Goal: Task Accomplishment & Management: Manage account settings

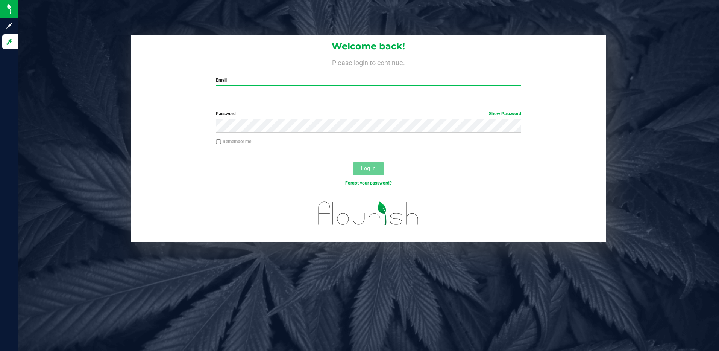
click at [232, 90] on input "Email" at bounding box center [368, 92] width 305 height 14
type input "slewandowski@liveparallel.com"
click at [354, 162] on button "Log In" at bounding box center [369, 169] width 30 height 14
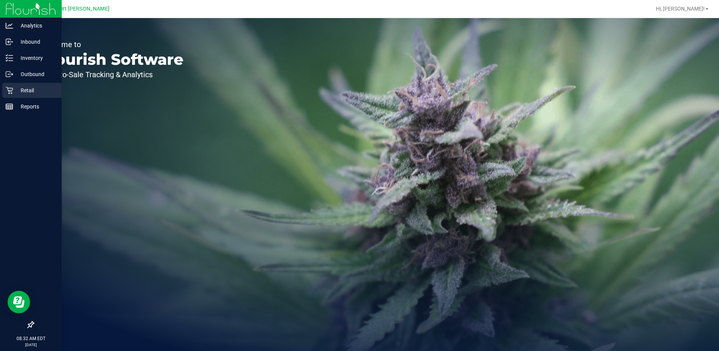
click at [29, 89] on p "Retail" at bounding box center [35, 90] width 45 height 9
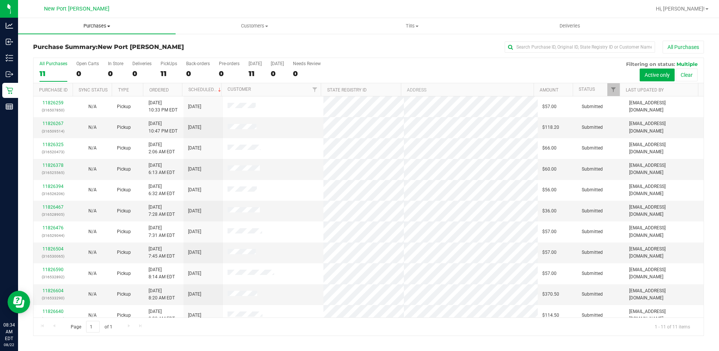
click at [110, 26] on span at bounding box center [108, 27] width 3 height 2
click at [73, 51] on li "Fulfillment" at bounding box center [97, 54] width 158 height 9
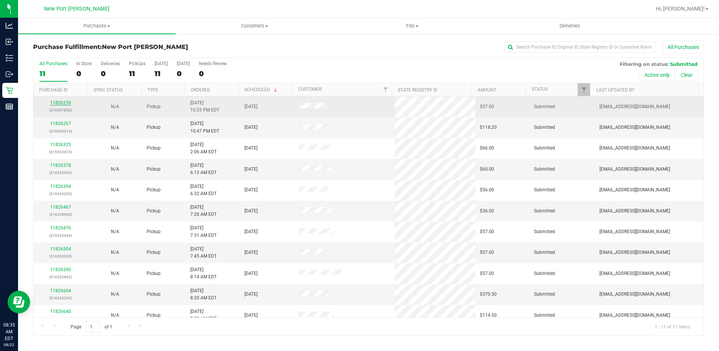
click at [64, 102] on link "11826259" at bounding box center [60, 102] width 21 height 5
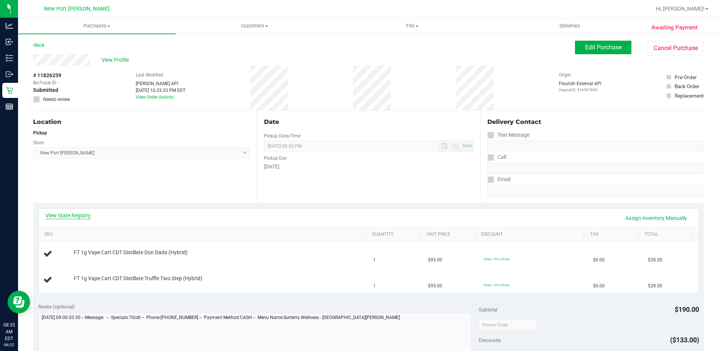
click at [62, 213] on link "View State Registry" at bounding box center [68, 215] width 45 height 8
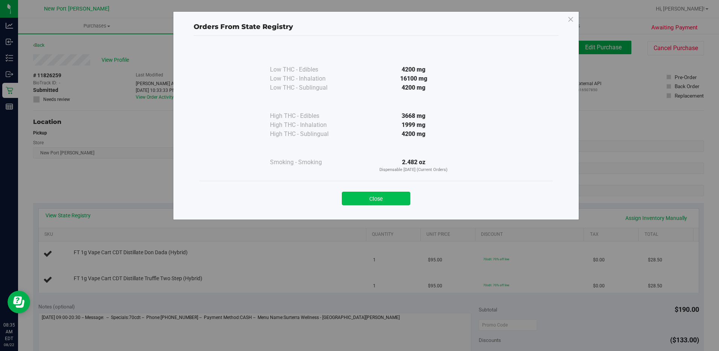
click at [363, 202] on button "Close" at bounding box center [376, 198] width 68 height 14
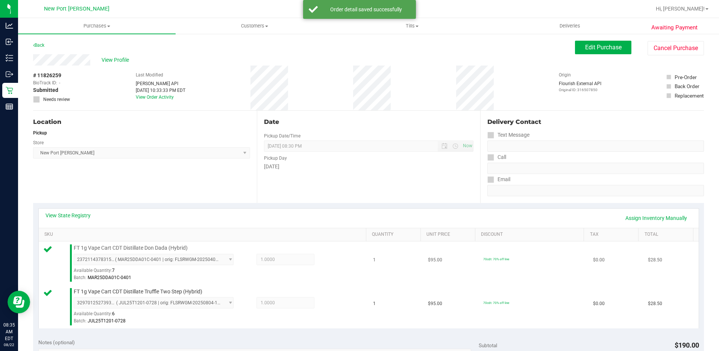
scroll to position [113, 0]
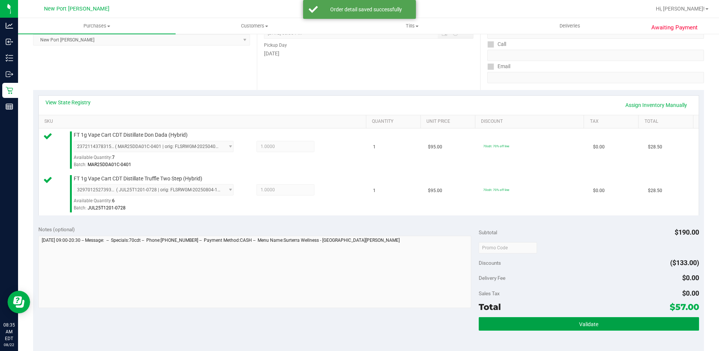
click at [583, 327] on span "Validate" at bounding box center [588, 324] width 19 height 6
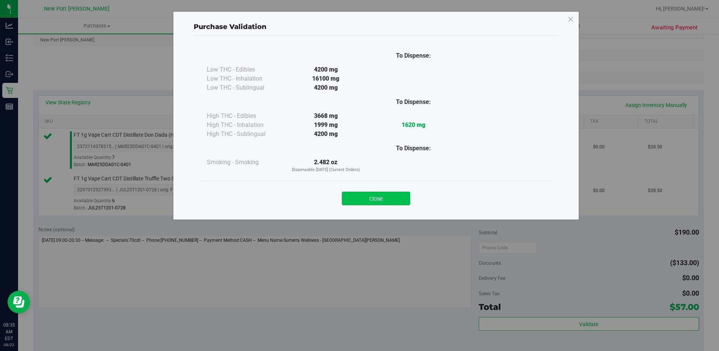
click at [385, 203] on button "Close" at bounding box center [376, 198] width 68 height 14
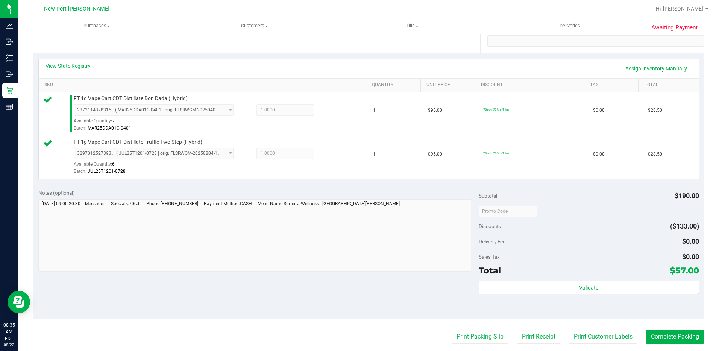
scroll to position [226, 0]
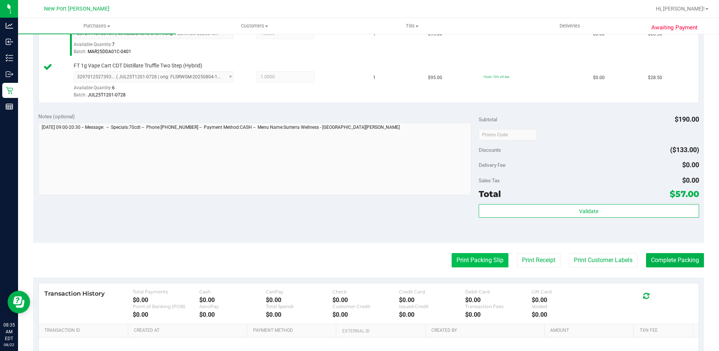
click at [462, 264] on button "Print Packing Slip" at bounding box center [480, 260] width 57 height 14
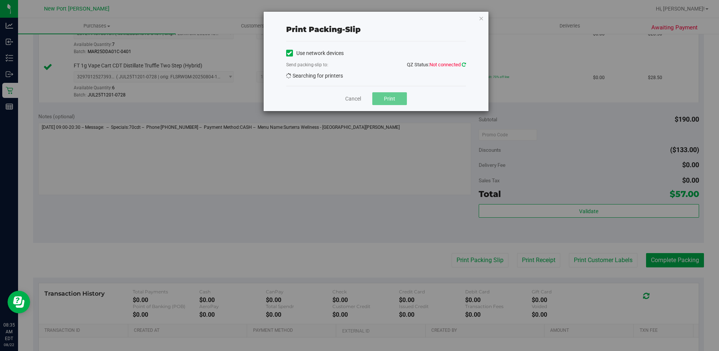
click at [463, 62] on icon at bounding box center [464, 64] width 4 height 5
click at [351, 100] on link "Cancel" at bounding box center [353, 99] width 16 height 8
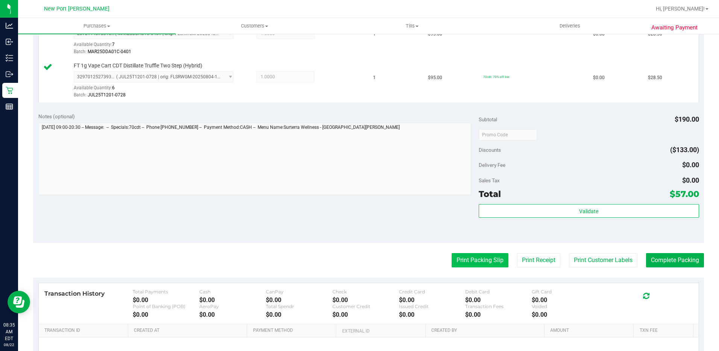
click at [477, 259] on button "Print Packing Slip" at bounding box center [480, 260] width 57 height 14
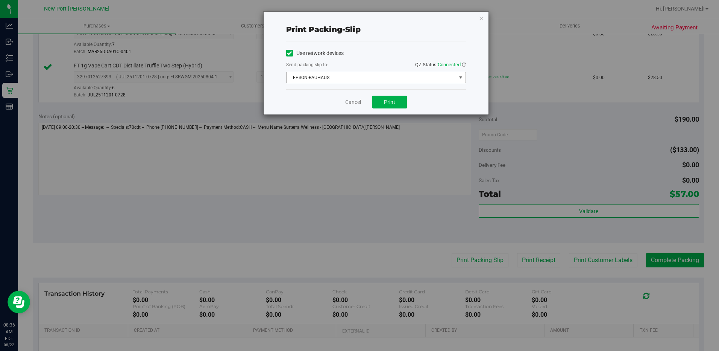
click at [460, 76] on span "select" at bounding box center [461, 77] width 6 height 6
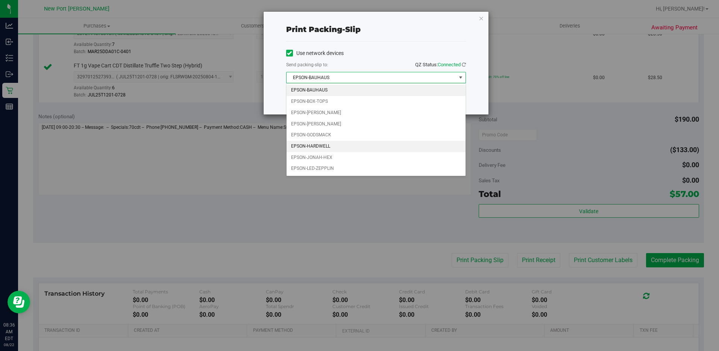
click at [343, 147] on li "EPSON-HARDWELL" at bounding box center [376, 146] width 179 height 11
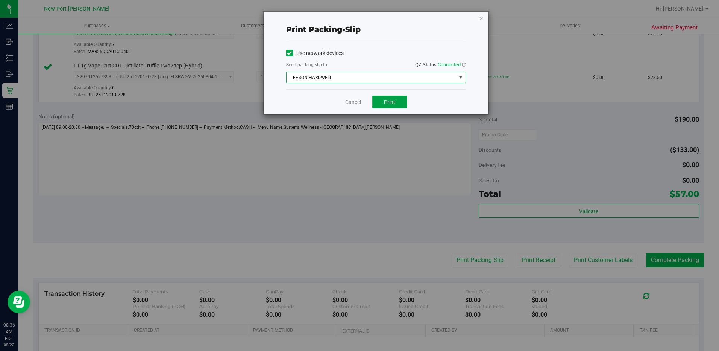
click at [390, 101] on span "Print" at bounding box center [389, 102] width 11 height 6
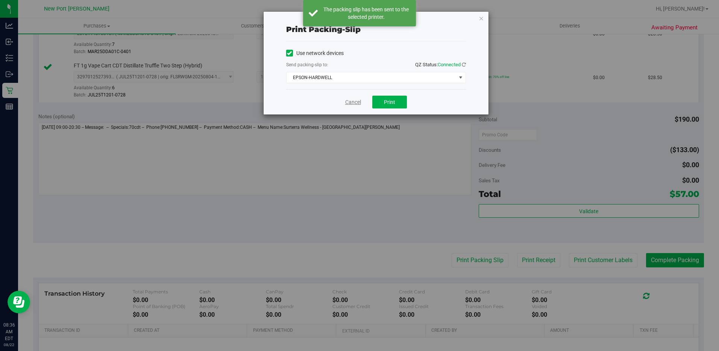
click at [353, 99] on link "Cancel" at bounding box center [353, 102] width 16 height 8
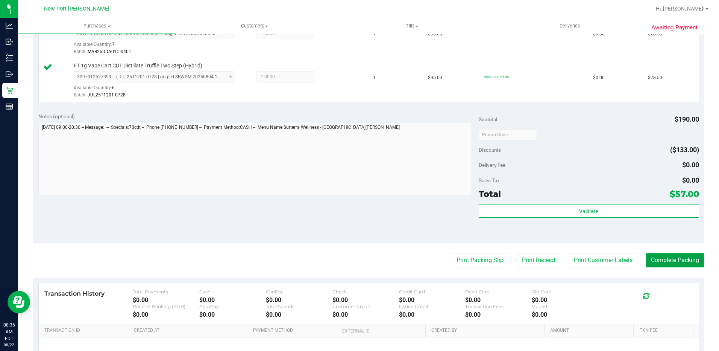
click at [671, 261] on button "Complete Packing" at bounding box center [675, 260] width 58 height 14
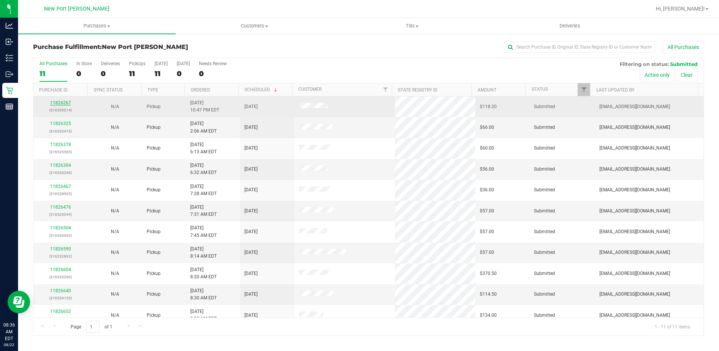
click at [67, 104] on link "11826267" at bounding box center [60, 102] width 21 height 5
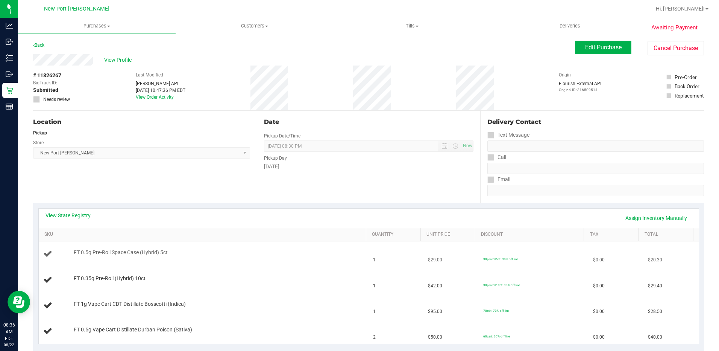
scroll to position [75, 0]
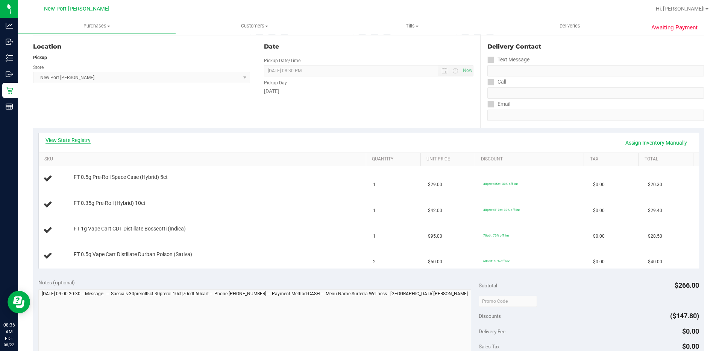
click at [73, 140] on link "View State Registry" at bounding box center [68, 140] width 45 height 8
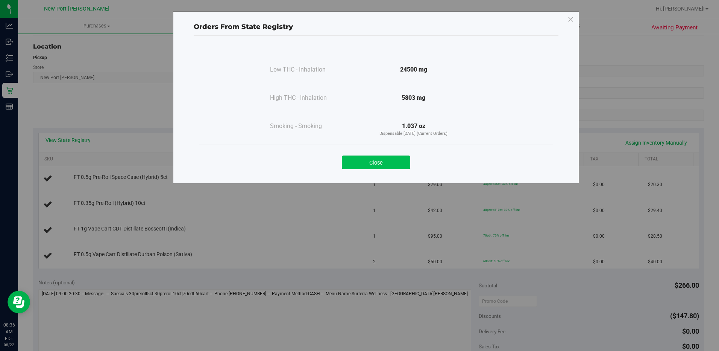
click at [373, 163] on button "Close" at bounding box center [376, 162] width 68 height 14
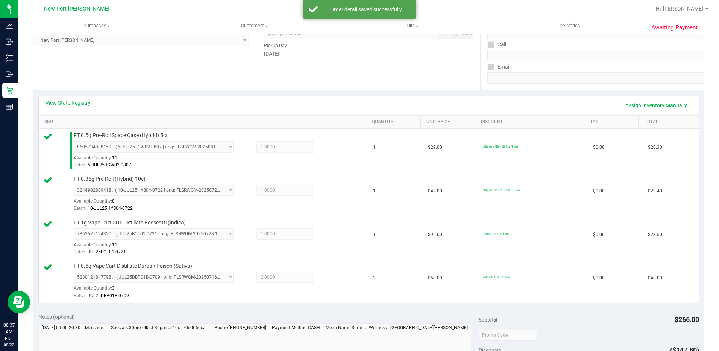
scroll to position [226, 0]
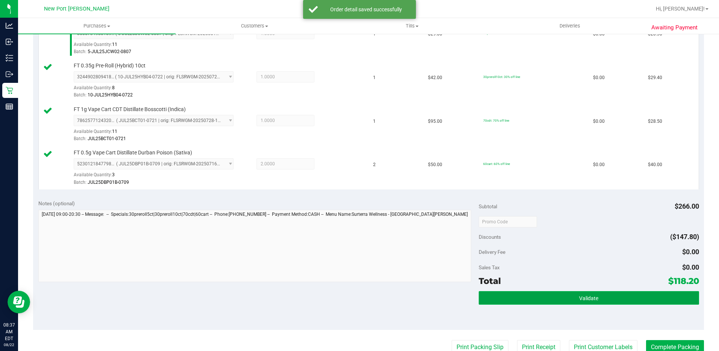
click at [586, 296] on span "Validate" at bounding box center [588, 298] width 19 height 6
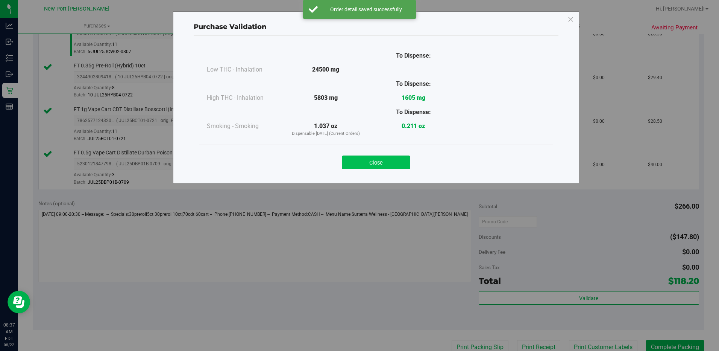
click at [362, 161] on button "Close" at bounding box center [376, 162] width 68 height 14
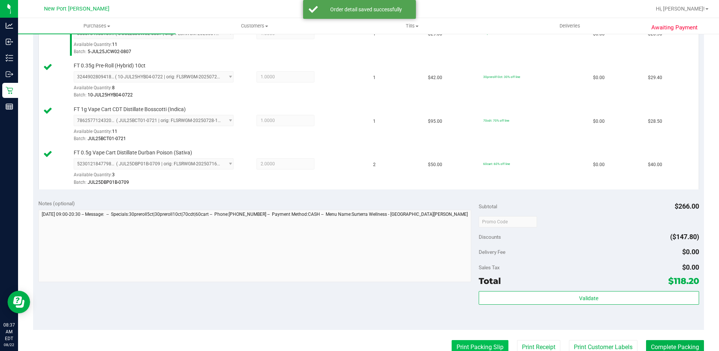
click at [478, 345] on button "Print Packing Slip" at bounding box center [480, 347] width 57 height 14
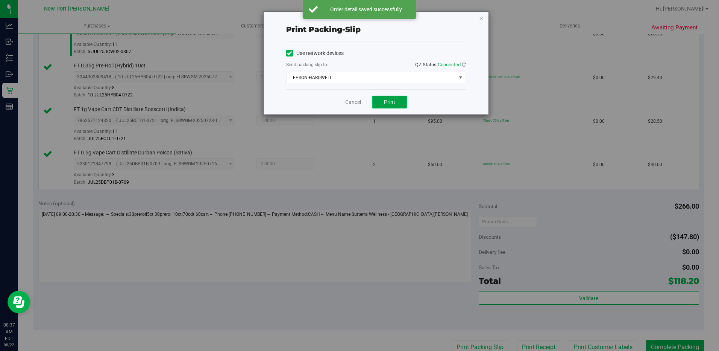
click at [395, 102] on button "Print" at bounding box center [389, 102] width 35 height 13
click at [351, 102] on link "Cancel" at bounding box center [353, 102] width 16 height 8
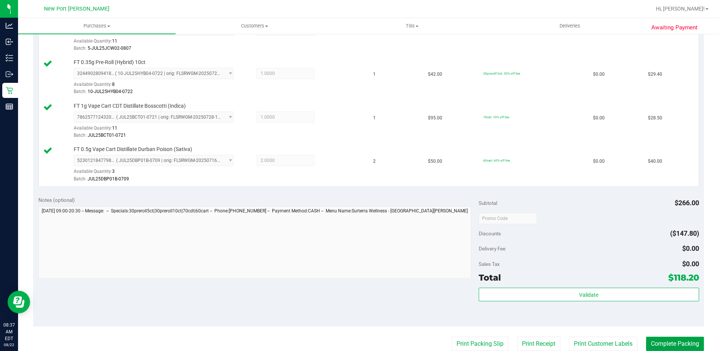
click at [668, 340] on button "Complete Packing" at bounding box center [675, 343] width 58 height 14
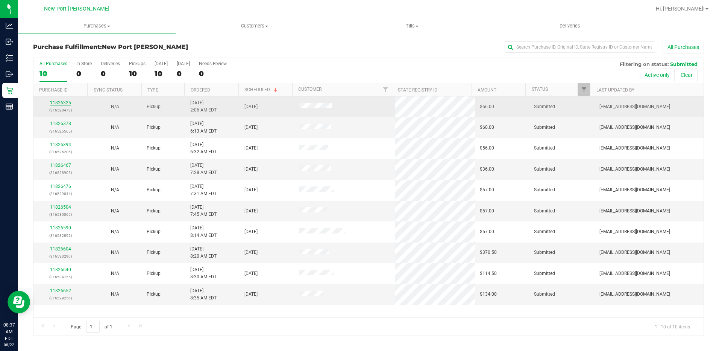
click at [62, 102] on link "11826325" at bounding box center [60, 102] width 21 height 5
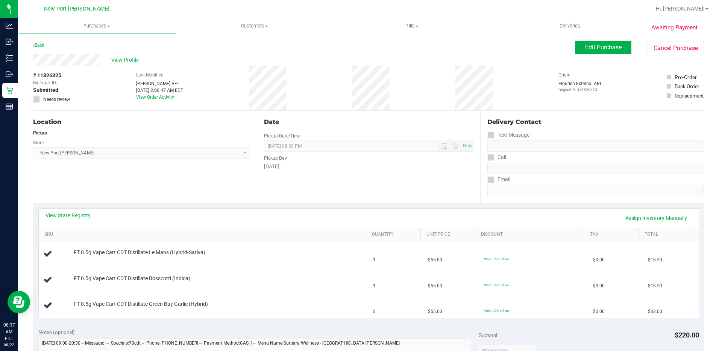
click at [76, 213] on link "View State Registry" at bounding box center [68, 215] width 45 height 8
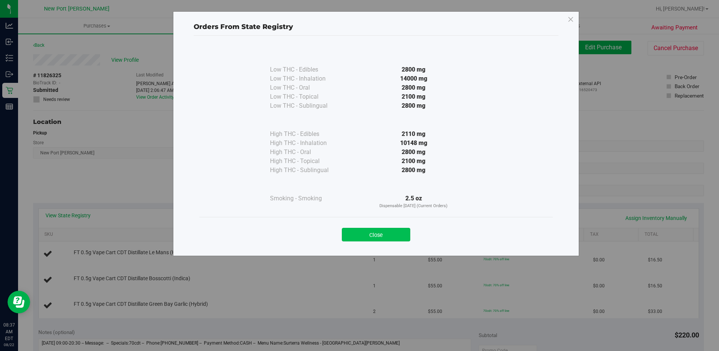
click at [371, 234] on button "Close" at bounding box center [376, 235] width 68 height 14
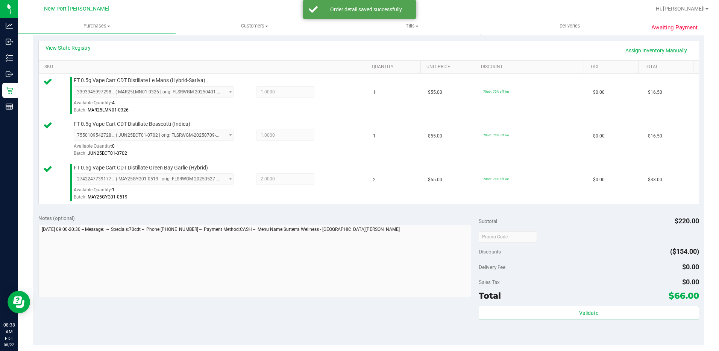
scroll to position [226, 0]
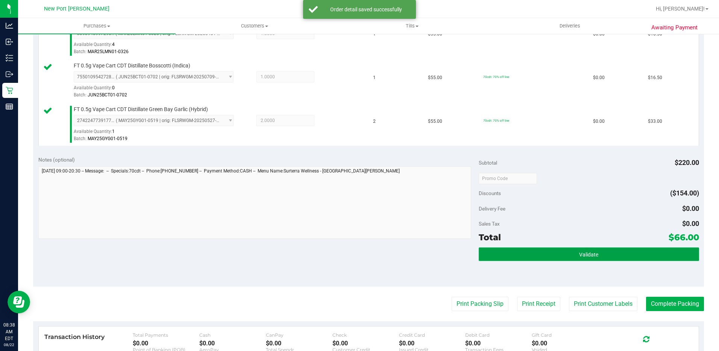
click at [571, 253] on button "Validate" at bounding box center [589, 254] width 220 height 14
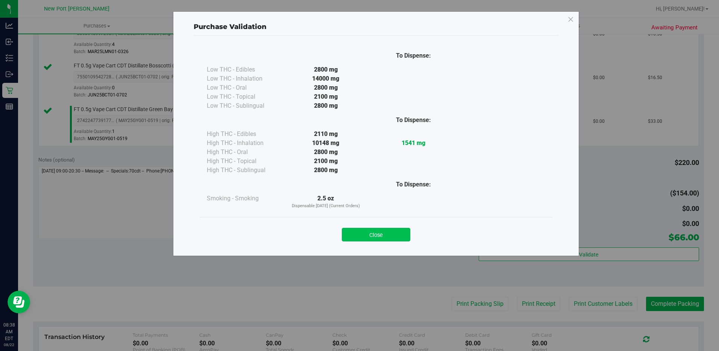
click at [377, 232] on button "Close" at bounding box center [376, 235] width 68 height 14
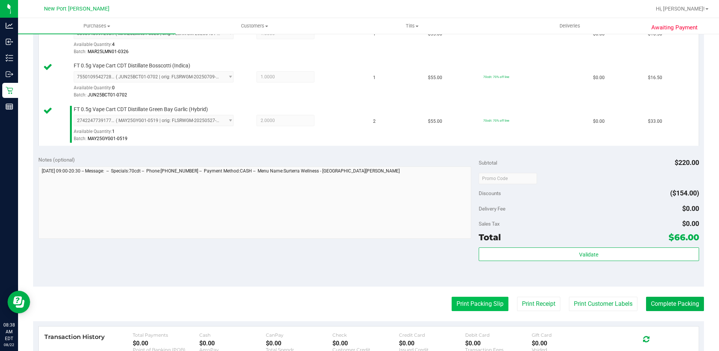
click at [471, 303] on button "Print Packing Slip" at bounding box center [480, 303] width 57 height 14
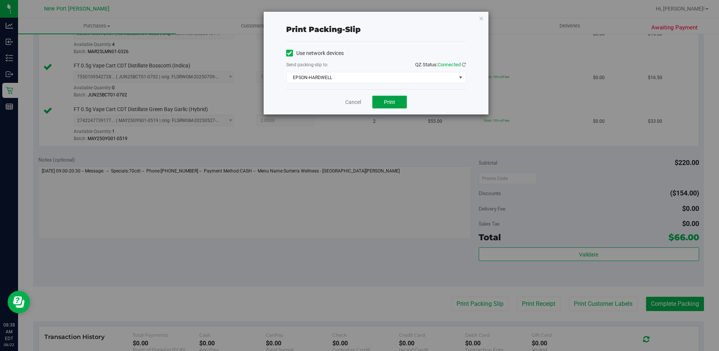
click at [389, 105] on button "Print" at bounding box center [389, 102] width 35 height 13
click at [356, 102] on link "Cancel" at bounding box center [353, 102] width 16 height 8
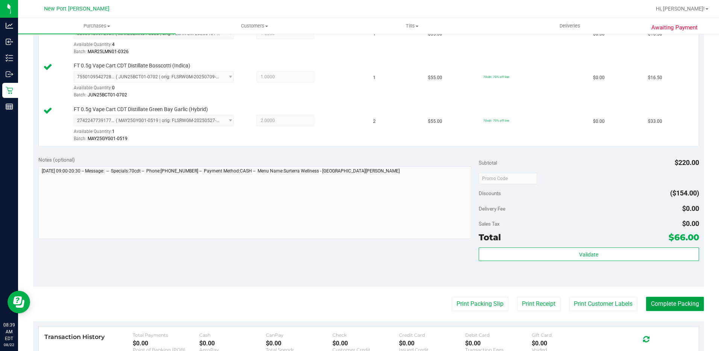
click at [670, 302] on button "Complete Packing" at bounding box center [675, 303] width 58 height 14
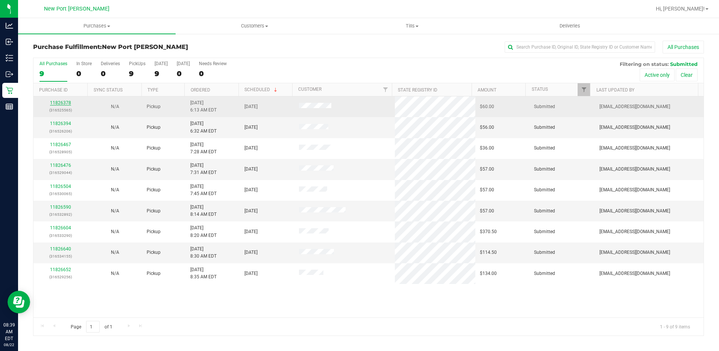
click at [59, 103] on link "11826378" at bounding box center [60, 102] width 21 height 5
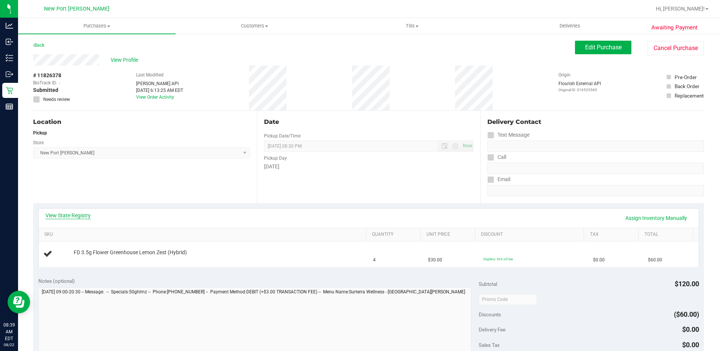
click at [67, 219] on link "View State Registry" at bounding box center [68, 215] width 45 height 8
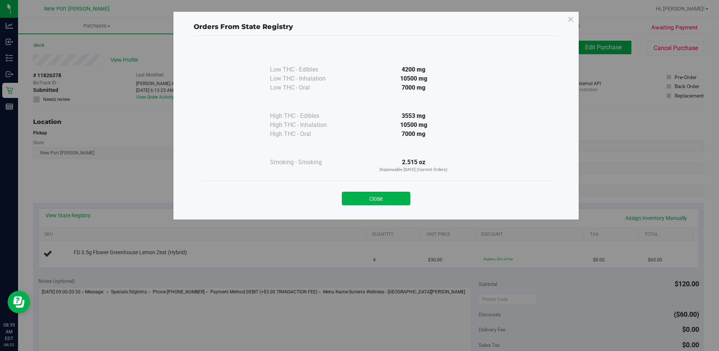
click at [372, 196] on button "Close" at bounding box center [376, 198] width 68 height 14
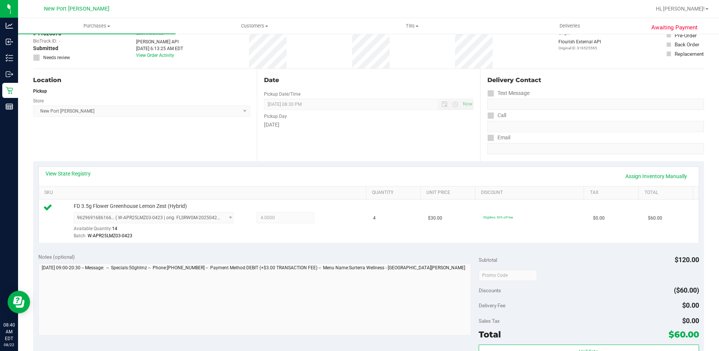
scroll to position [150, 0]
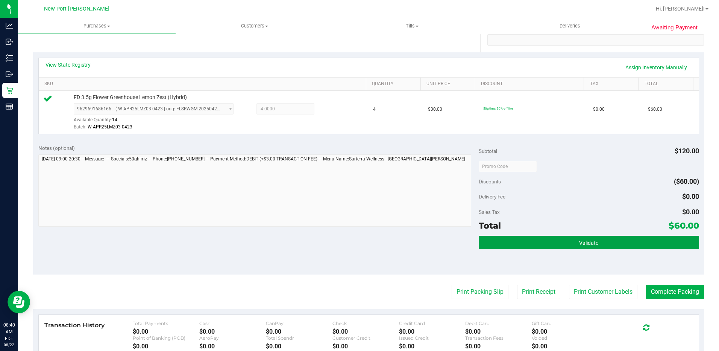
click at [590, 246] on button "Validate" at bounding box center [589, 243] width 220 height 14
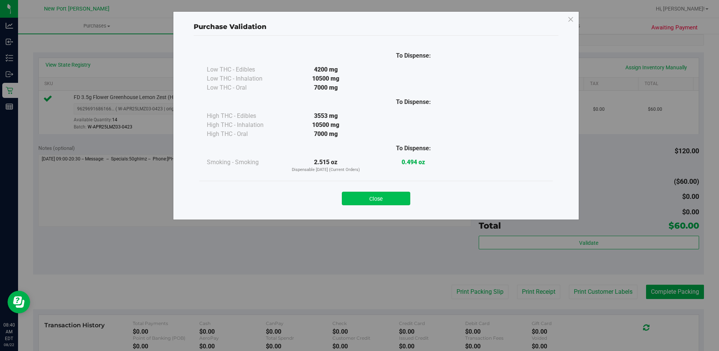
drag, startPoint x: 375, startPoint y: 198, endPoint x: 383, endPoint y: 204, distance: 9.4
click at [376, 199] on button "Close" at bounding box center [376, 198] width 68 height 14
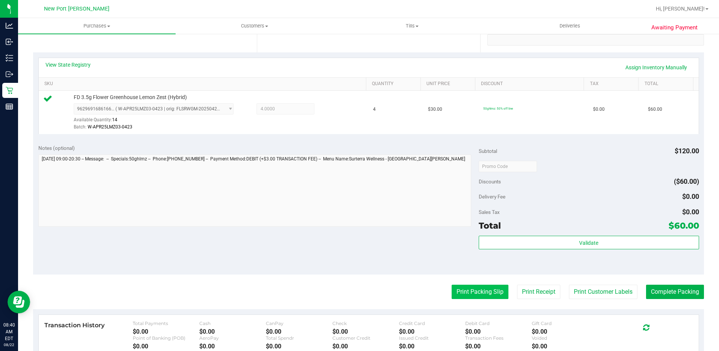
click at [480, 290] on button "Print Packing Slip" at bounding box center [480, 291] width 57 height 14
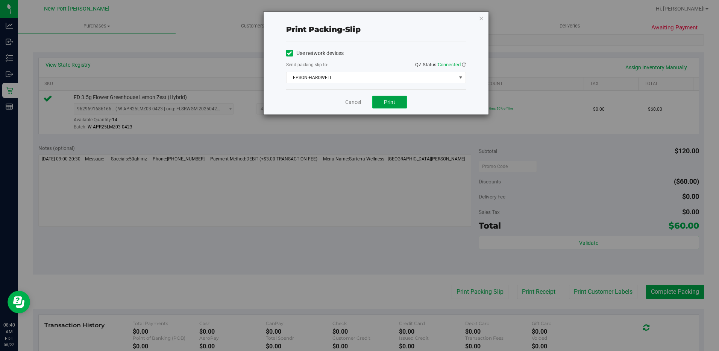
click at [392, 103] on span "Print" at bounding box center [389, 102] width 11 height 6
click at [354, 99] on link "Cancel" at bounding box center [353, 102] width 16 height 8
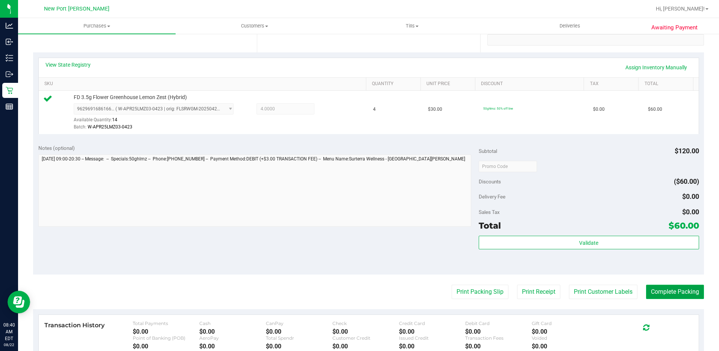
click at [671, 293] on button "Complete Packing" at bounding box center [675, 291] width 58 height 14
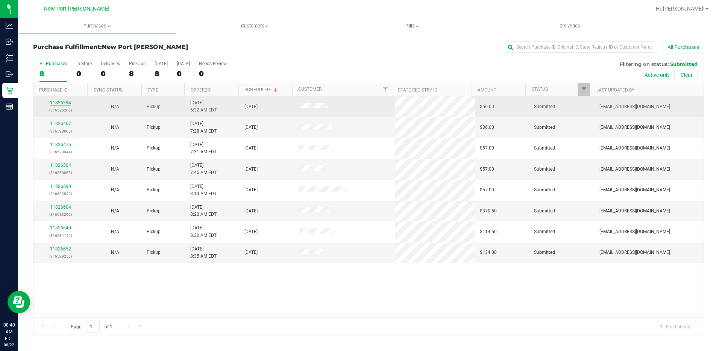
click at [60, 103] on link "11826394" at bounding box center [60, 102] width 21 height 5
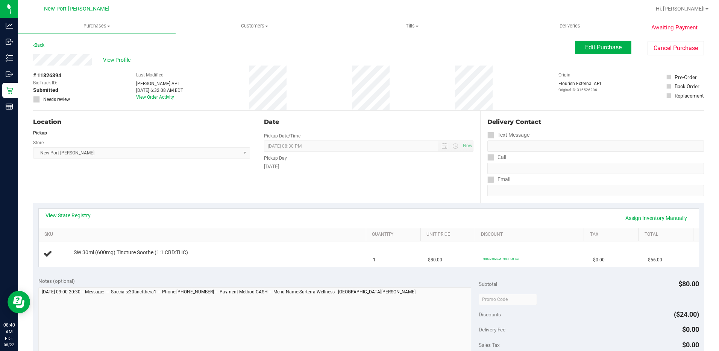
click at [76, 214] on link "View State Registry" at bounding box center [68, 215] width 45 height 8
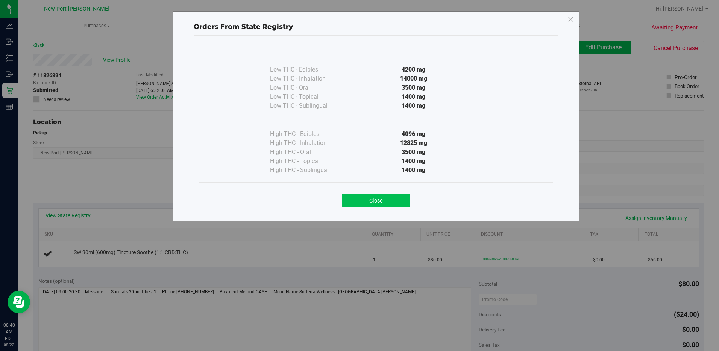
click at [366, 197] on button "Close" at bounding box center [376, 200] width 68 height 14
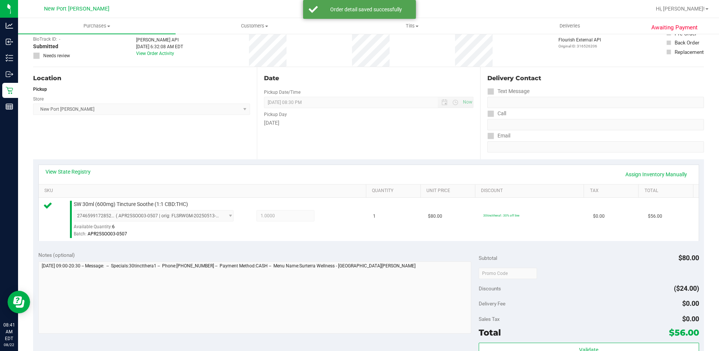
scroll to position [188, 0]
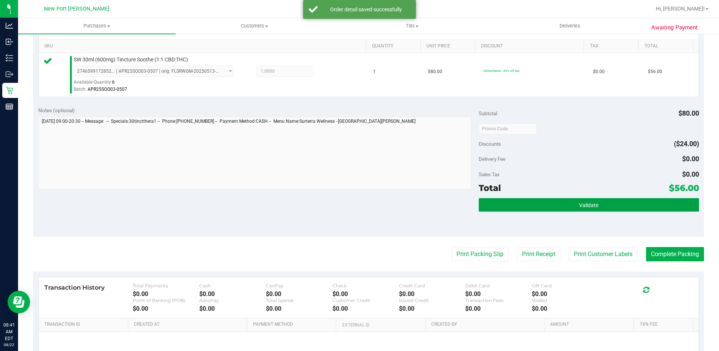
click at [567, 203] on button "Validate" at bounding box center [589, 205] width 220 height 14
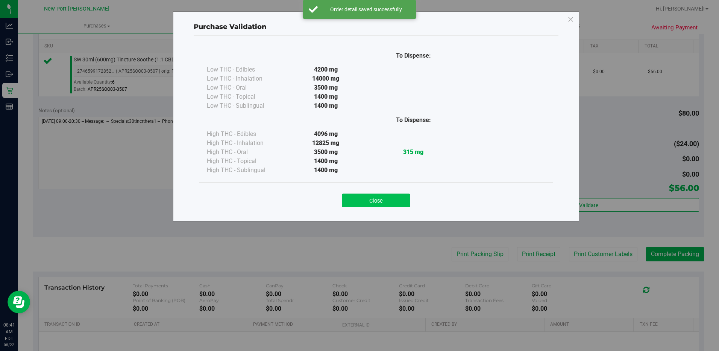
click at [376, 197] on button "Close" at bounding box center [376, 200] width 68 height 14
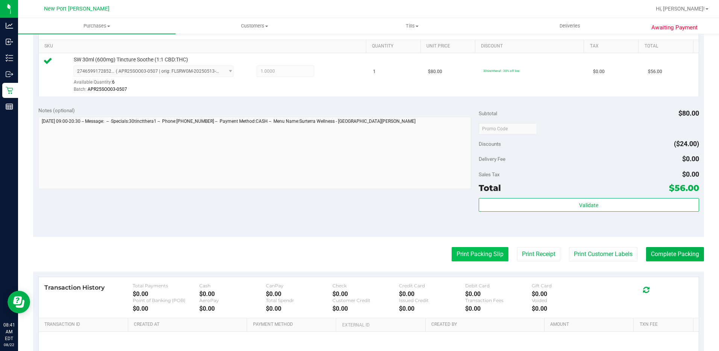
click at [465, 252] on button "Print Packing Slip" at bounding box center [480, 254] width 57 height 14
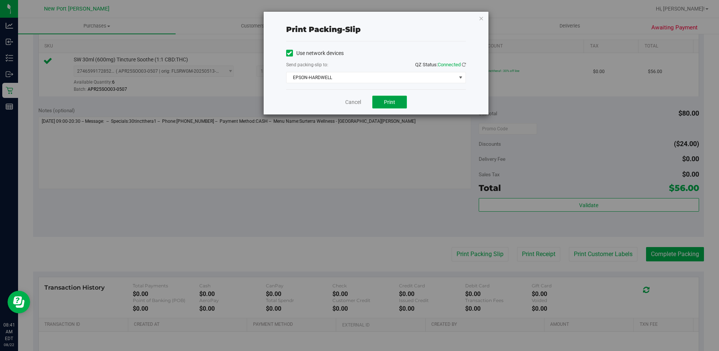
click at [393, 102] on span "Print" at bounding box center [389, 102] width 11 height 6
click at [350, 102] on link "Cancel" at bounding box center [353, 102] width 16 height 8
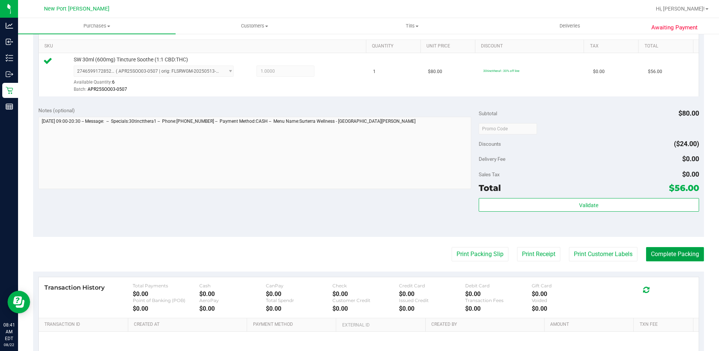
click at [659, 252] on button "Complete Packing" at bounding box center [675, 254] width 58 height 14
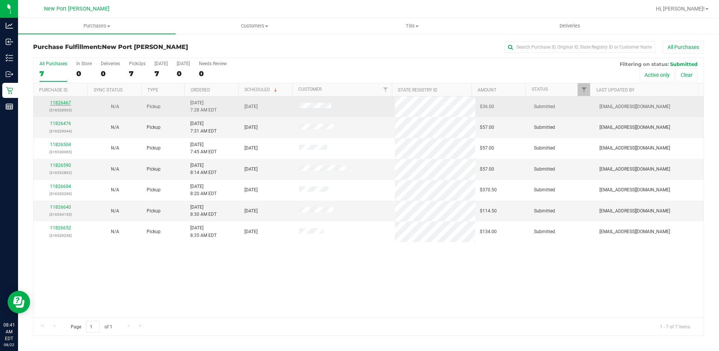
click at [59, 102] on link "11826467" at bounding box center [60, 102] width 21 height 5
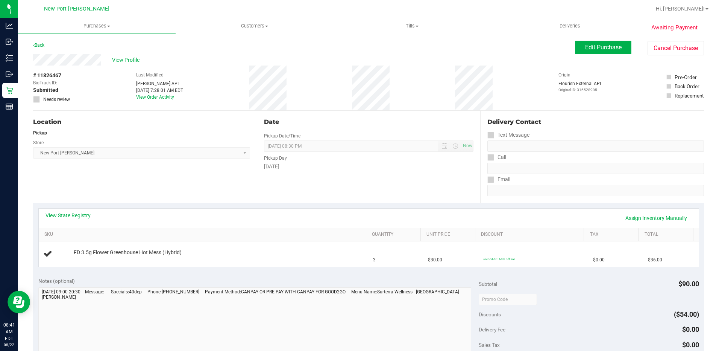
click at [74, 216] on link "View State Registry" at bounding box center [68, 215] width 45 height 8
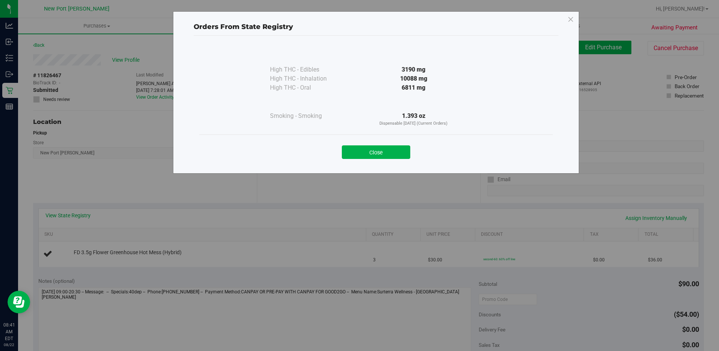
drag, startPoint x: 367, startPoint y: 157, endPoint x: 366, endPoint y: 153, distance: 3.8
click at [367, 155] on button "Close" at bounding box center [376, 152] width 68 height 14
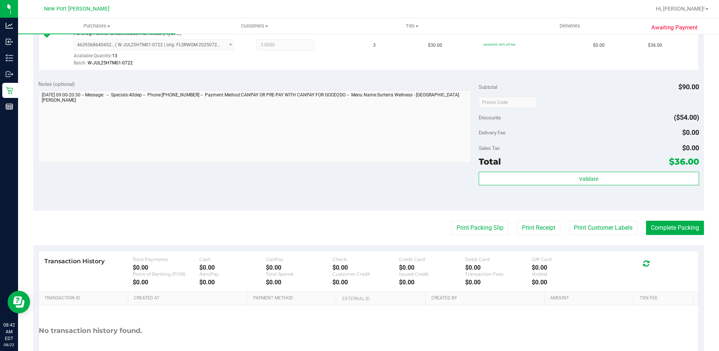
scroll to position [226, 0]
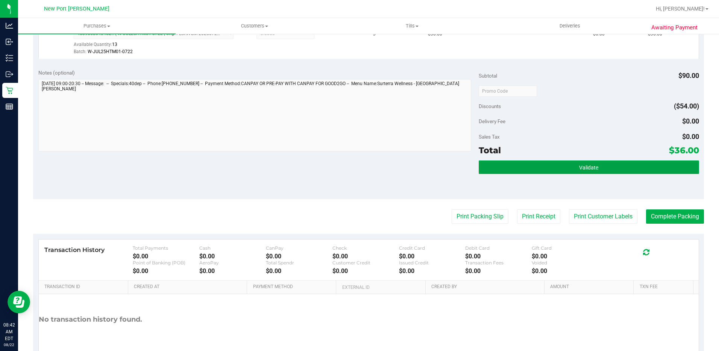
click at [579, 170] on span "Validate" at bounding box center [588, 167] width 19 height 6
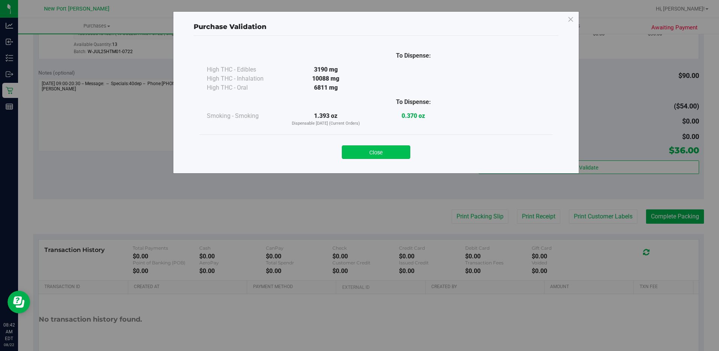
click at [382, 152] on button "Close" at bounding box center [376, 152] width 68 height 14
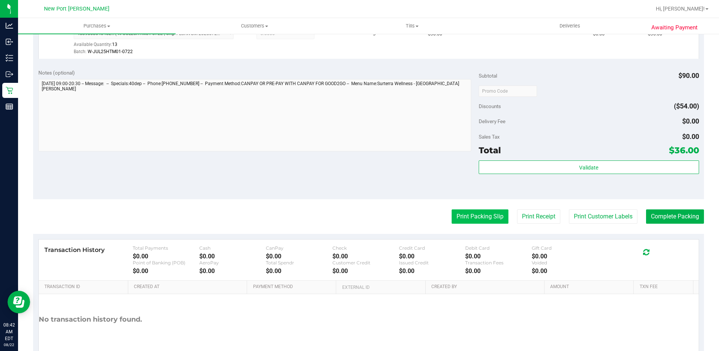
click at [472, 213] on button "Print Packing Slip" at bounding box center [480, 216] width 57 height 14
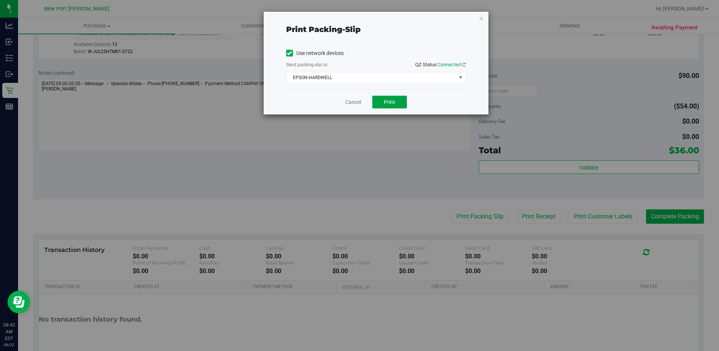
click at [390, 101] on span "Print" at bounding box center [389, 102] width 11 height 6
drag, startPoint x: 351, startPoint y: 97, endPoint x: 353, endPoint y: 103, distance: 5.7
click at [353, 102] on div "Cancel Print" at bounding box center [376, 101] width 180 height 25
click at [354, 103] on link "Cancel" at bounding box center [353, 102] width 16 height 8
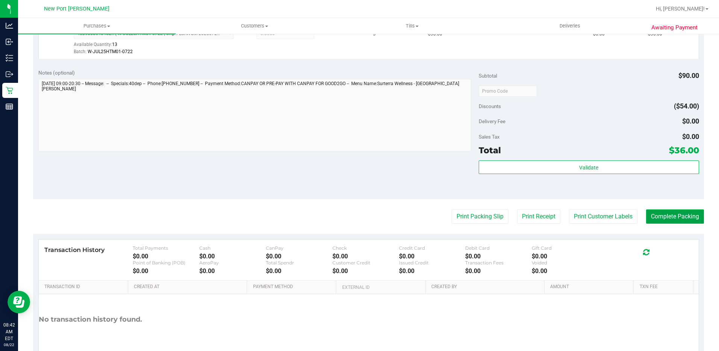
click at [663, 211] on button "Complete Packing" at bounding box center [675, 216] width 58 height 14
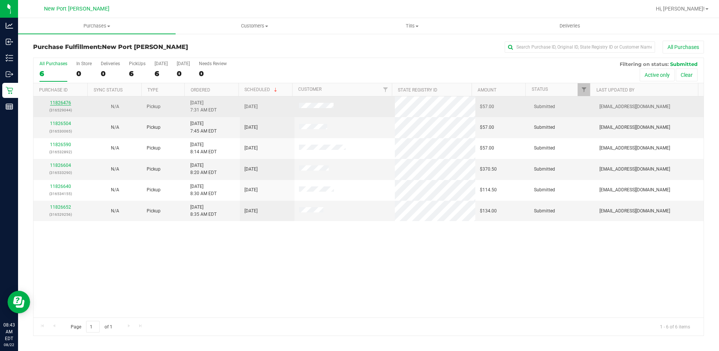
click at [62, 102] on link "11826476" at bounding box center [60, 102] width 21 height 5
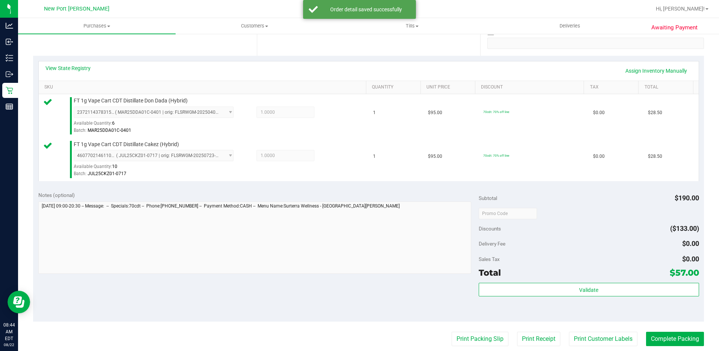
scroll to position [188, 0]
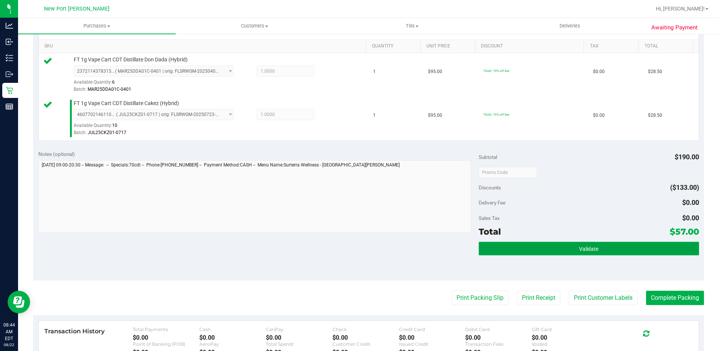
click at [558, 253] on button "Validate" at bounding box center [589, 249] width 220 height 14
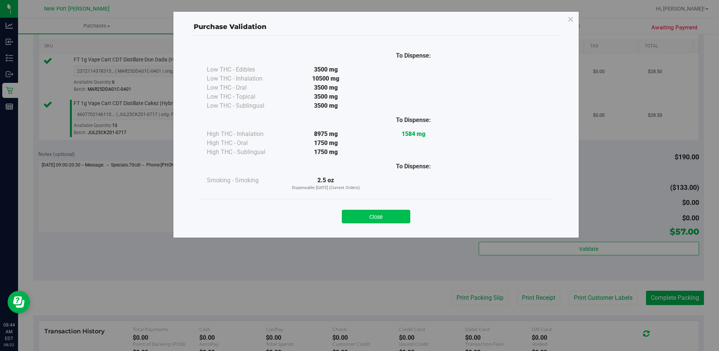
click at [369, 214] on button "Close" at bounding box center [376, 217] width 68 height 14
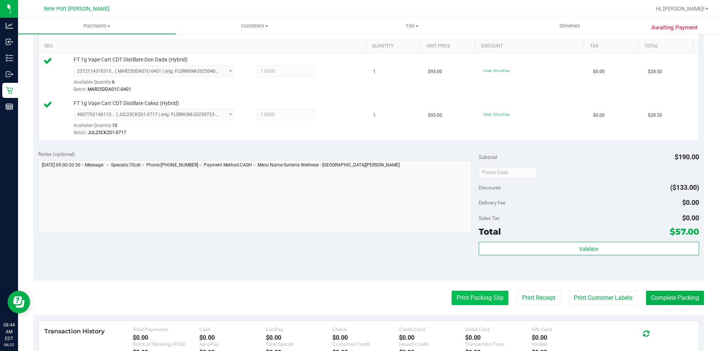
click at [473, 297] on button "Print Packing Slip" at bounding box center [480, 297] width 57 height 14
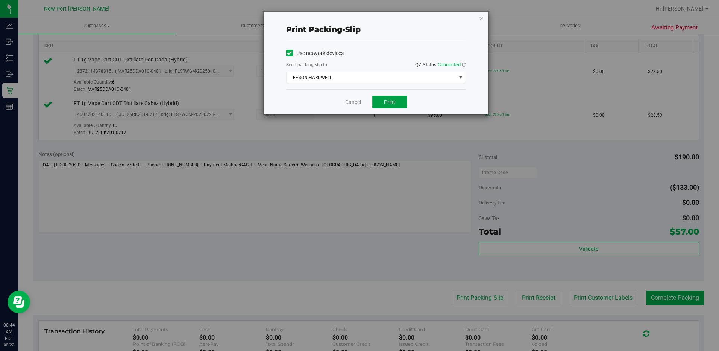
click at [383, 102] on button "Print" at bounding box center [389, 102] width 35 height 13
click at [357, 103] on link "Cancel" at bounding box center [353, 102] width 16 height 8
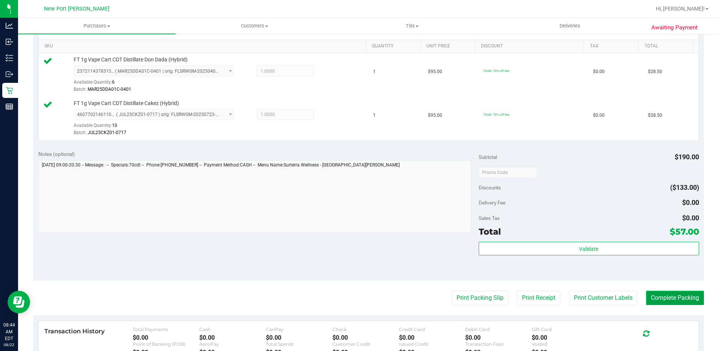
click at [657, 299] on button "Complete Packing" at bounding box center [675, 297] width 58 height 14
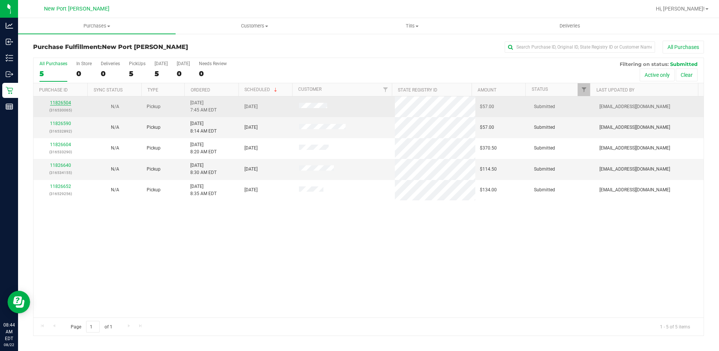
click at [61, 101] on link "11826504" at bounding box center [60, 102] width 21 height 5
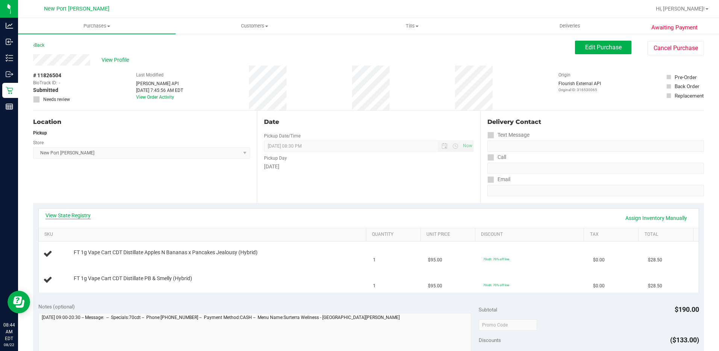
click at [63, 216] on link "View State Registry" at bounding box center [68, 215] width 45 height 8
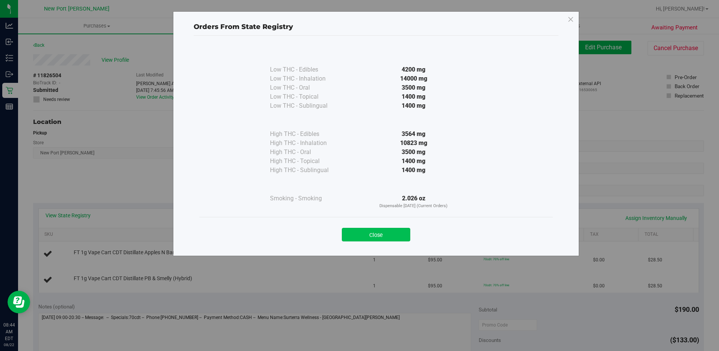
click at [381, 236] on button "Close" at bounding box center [376, 235] width 68 height 14
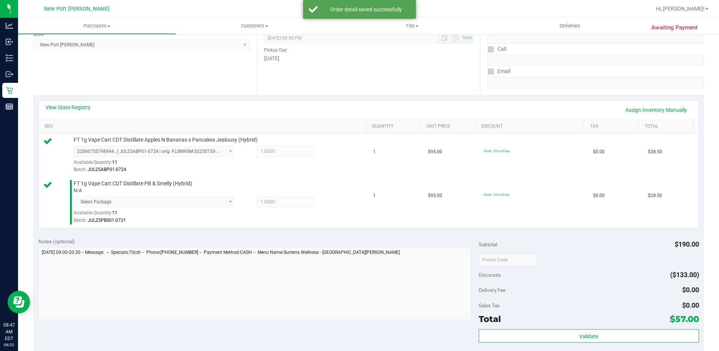
scroll to position [188, 0]
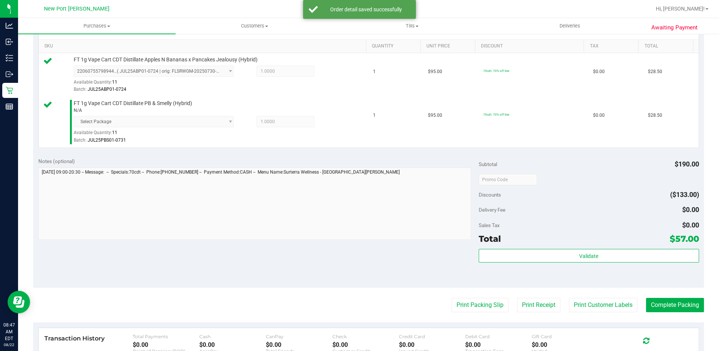
click at [558, 265] on div "Validate" at bounding box center [589, 266] width 220 height 34
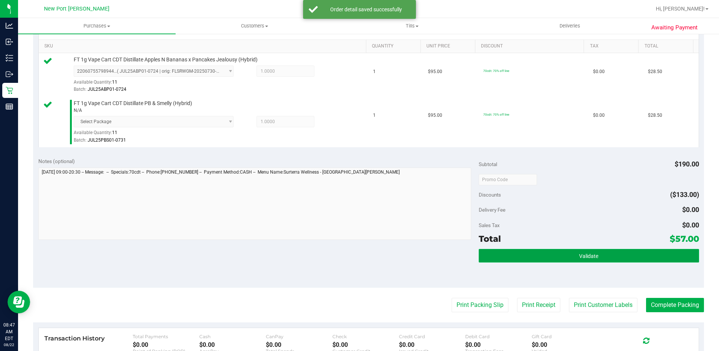
click at [557, 259] on button "Validate" at bounding box center [589, 256] width 220 height 14
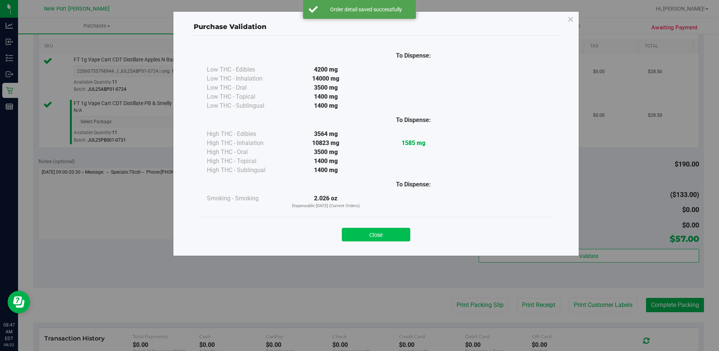
click at [378, 235] on button "Close" at bounding box center [376, 235] width 68 height 14
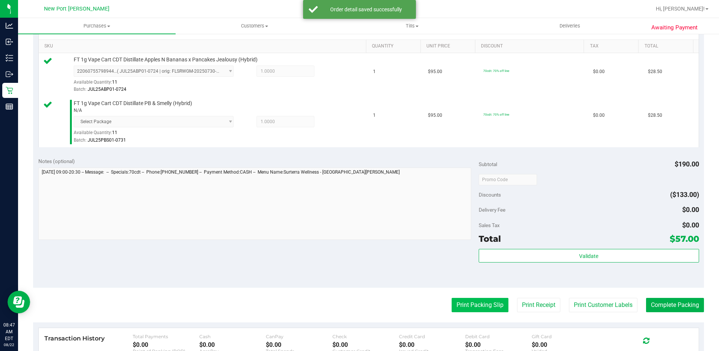
click at [468, 308] on button "Print Packing Slip" at bounding box center [480, 305] width 57 height 14
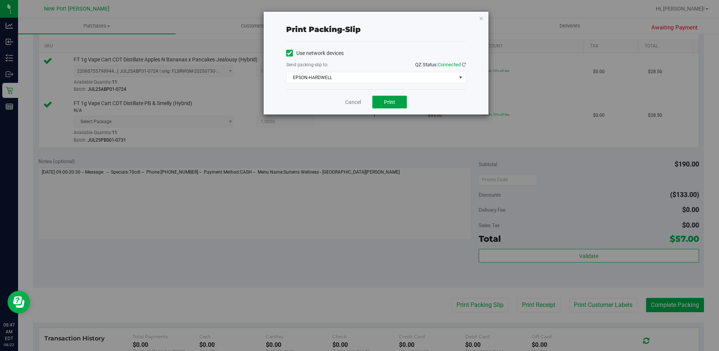
click at [385, 104] on button "Print" at bounding box center [389, 102] width 35 height 13
drag, startPoint x: 356, startPoint y: 99, endPoint x: 403, endPoint y: 113, distance: 49.8
click at [356, 99] on link "Cancel" at bounding box center [353, 102] width 16 height 8
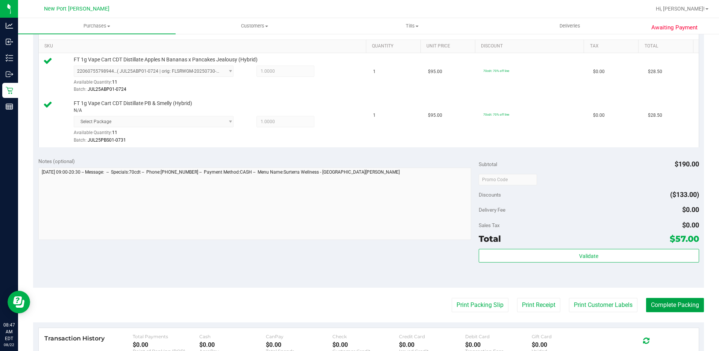
click at [670, 303] on button "Complete Packing" at bounding box center [675, 305] width 58 height 14
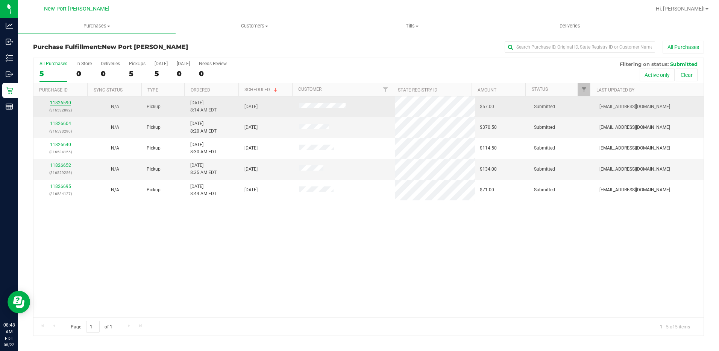
click at [57, 103] on link "11826590" at bounding box center [60, 102] width 21 height 5
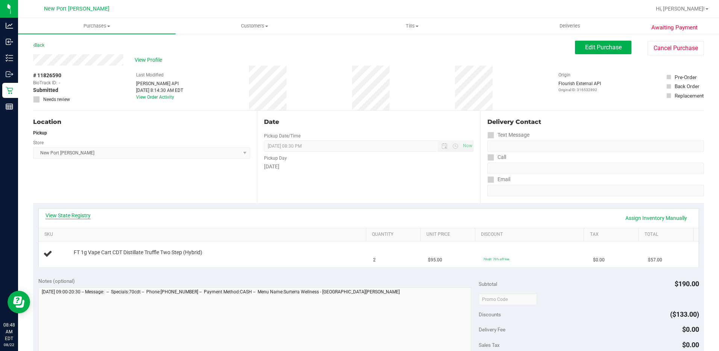
drag, startPoint x: 73, startPoint y: 210, endPoint x: 74, endPoint y: 214, distance: 4.2
click at [73, 213] on div "View State Registry Assign Inventory Manually" at bounding box center [369, 217] width 660 height 19
click at [74, 215] on link "View State Registry" at bounding box center [68, 215] width 45 height 8
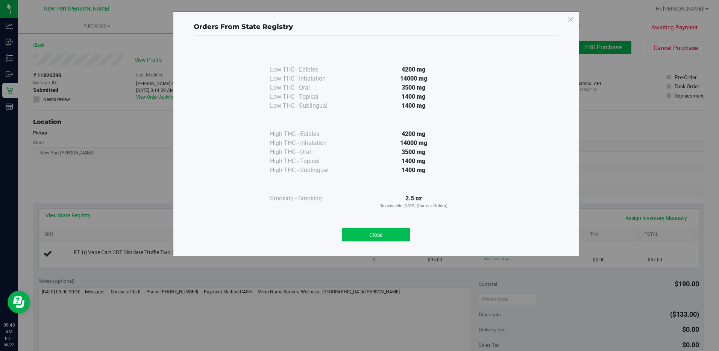
click at [364, 234] on button "Close" at bounding box center [376, 235] width 68 height 14
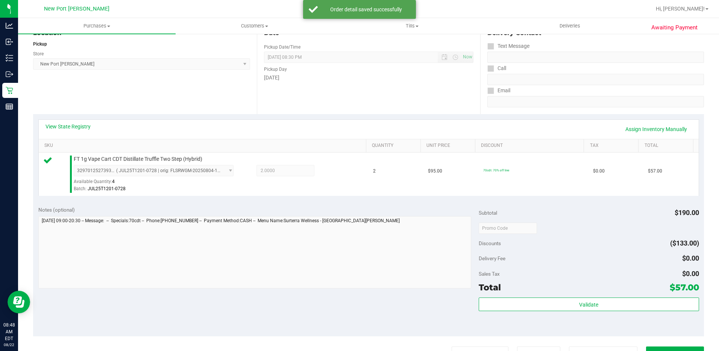
scroll to position [188, 0]
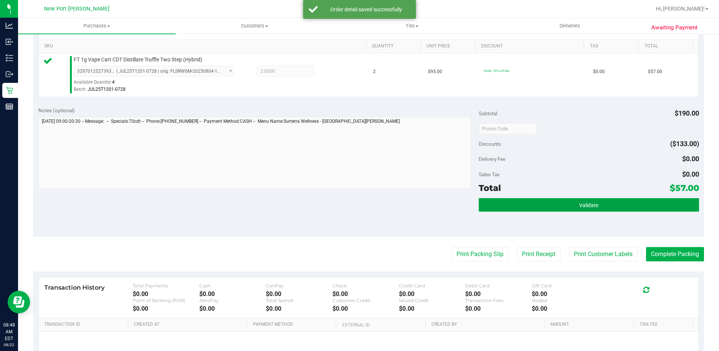
click at [583, 204] on span "Validate" at bounding box center [588, 205] width 19 height 6
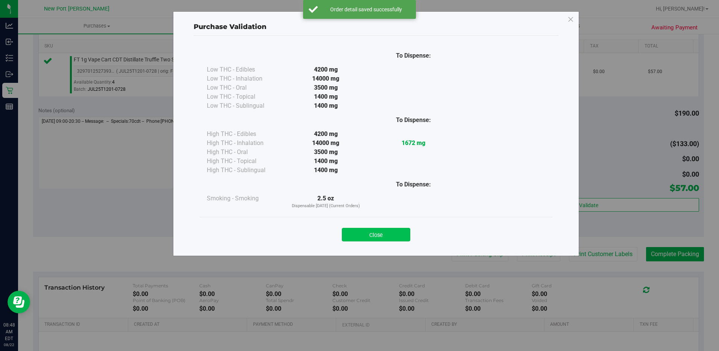
click at [383, 231] on button "Close" at bounding box center [376, 235] width 68 height 14
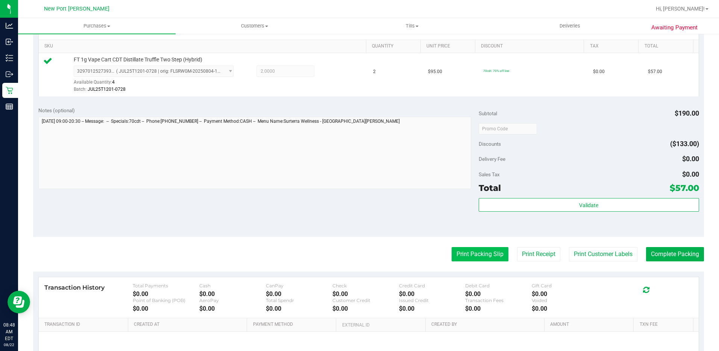
click at [477, 253] on button "Print Packing Slip" at bounding box center [480, 254] width 57 height 14
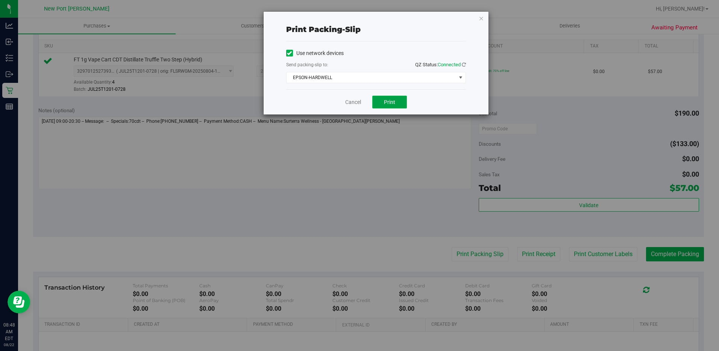
click at [393, 103] on span "Print" at bounding box center [389, 102] width 11 height 6
click at [350, 100] on link "Cancel" at bounding box center [353, 102] width 16 height 8
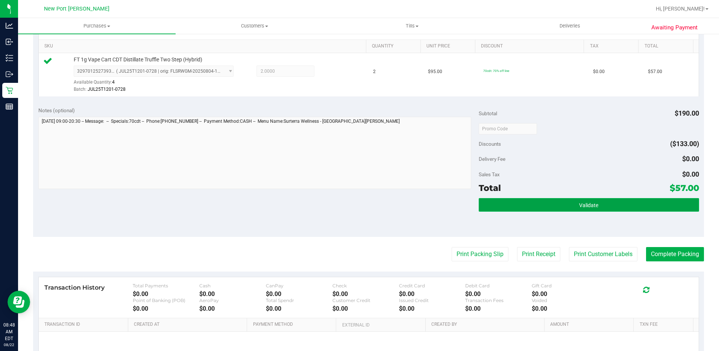
click at [565, 210] on button "Validate" at bounding box center [589, 205] width 220 height 14
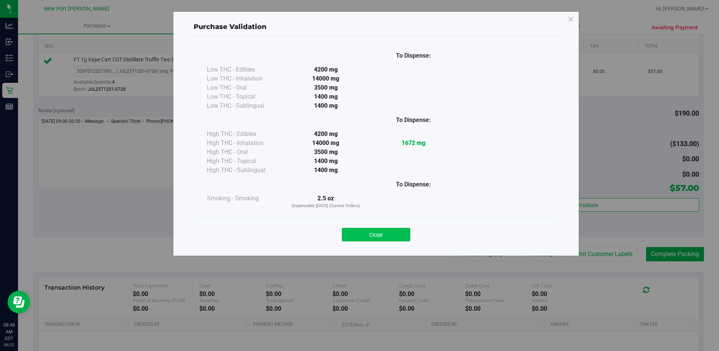
click at [387, 241] on button "Close" at bounding box center [376, 235] width 68 height 14
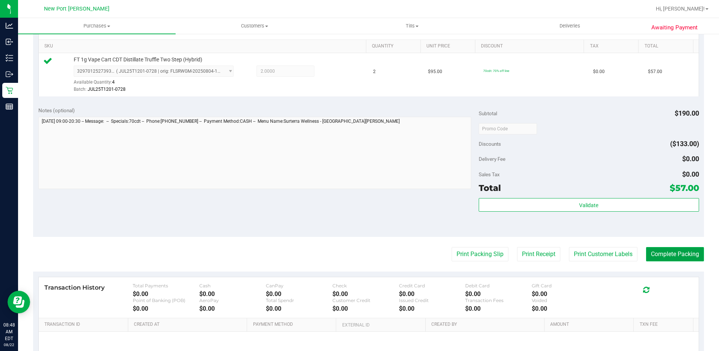
click at [652, 257] on button "Complete Packing" at bounding box center [675, 254] width 58 height 14
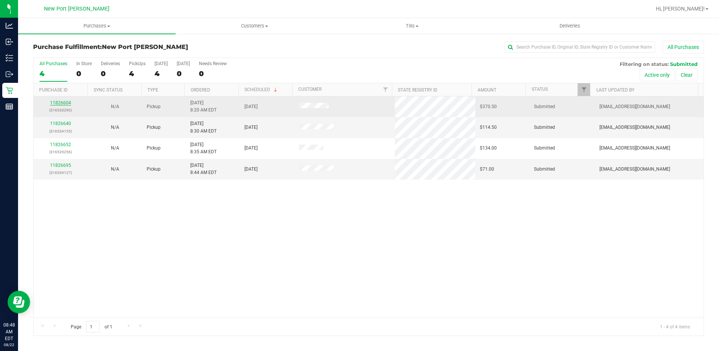
click at [59, 103] on link "11826604" at bounding box center [60, 102] width 21 height 5
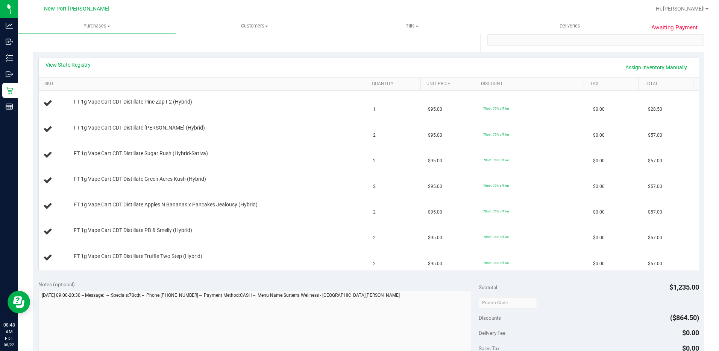
scroll to position [38, 0]
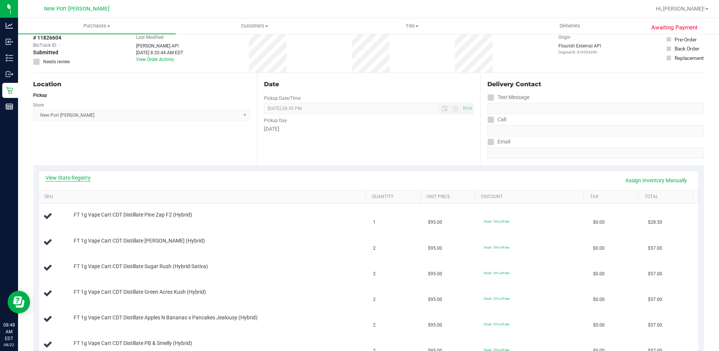
click at [68, 180] on link "View State Registry" at bounding box center [68, 178] width 45 height 8
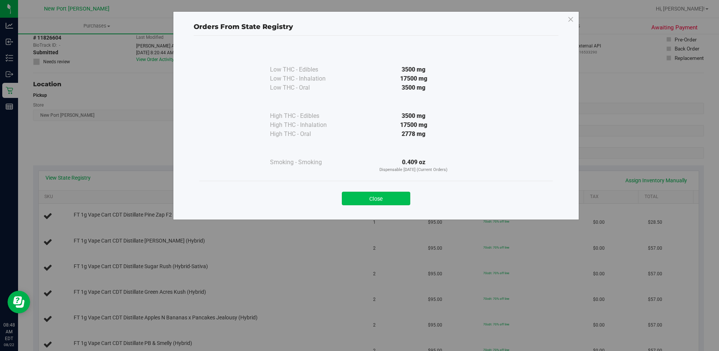
click at [373, 200] on button "Close" at bounding box center [376, 198] width 68 height 14
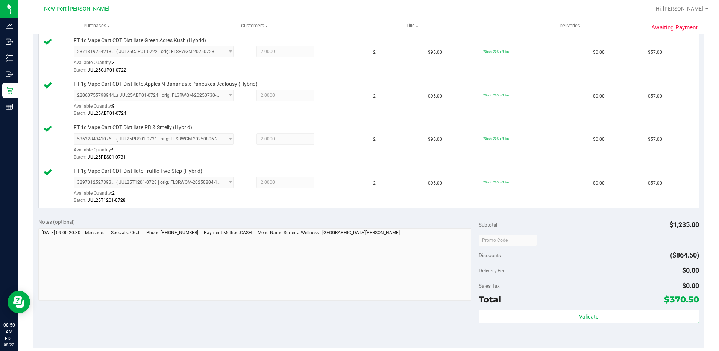
scroll to position [366, 0]
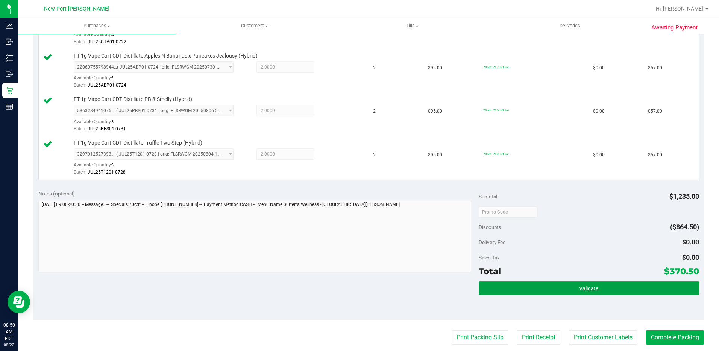
click at [583, 290] on span "Validate" at bounding box center [588, 288] width 19 height 6
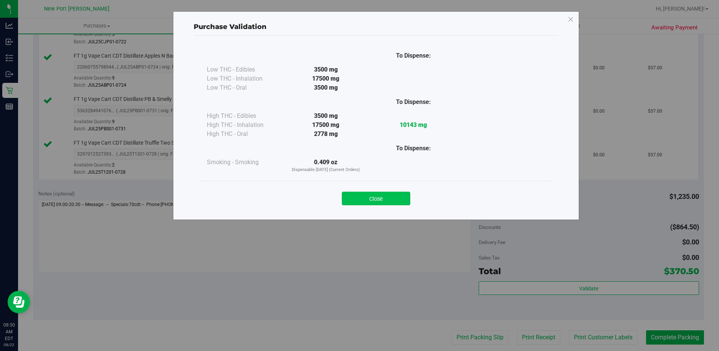
click at [368, 200] on button "Close" at bounding box center [376, 198] width 68 height 14
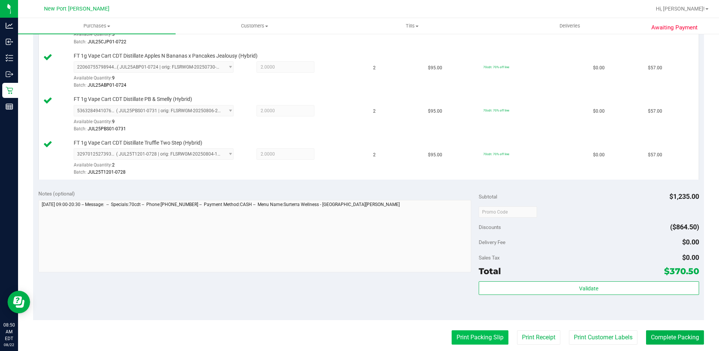
click at [476, 337] on button "Print Packing Slip" at bounding box center [480, 337] width 57 height 14
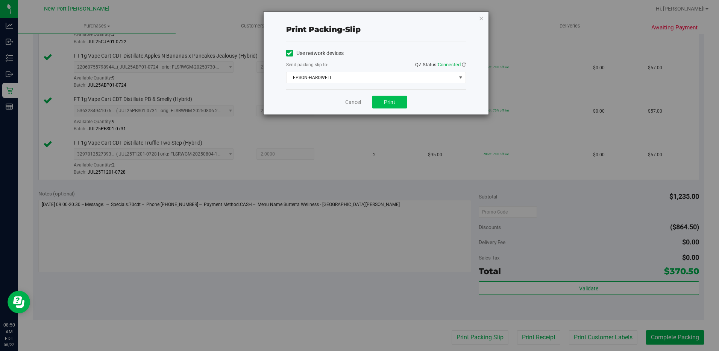
drag, startPoint x: 394, startPoint y: 110, endPoint x: 389, endPoint y: 106, distance: 5.9
click at [393, 111] on div "Cancel Print" at bounding box center [376, 101] width 180 height 25
click at [387, 100] on span "Print" at bounding box center [389, 102] width 11 height 6
drag, startPoint x: 355, startPoint y: 101, endPoint x: 359, endPoint y: 101, distance: 4.1
click at [355, 101] on link "Cancel" at bounding box center [353, 102] width 16 height 8
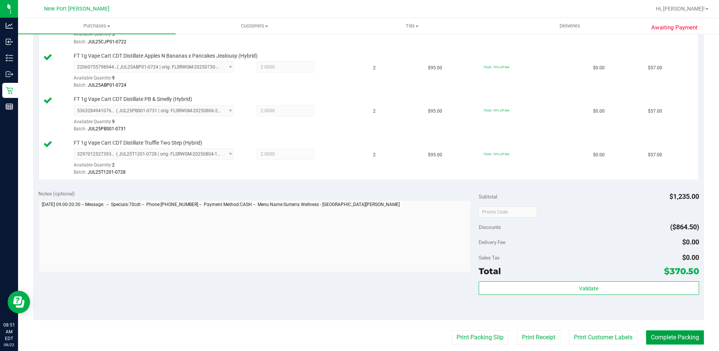
click at [673, 332] on button "Complete Packing" at bounding box center [675, 337] width 58 height 14
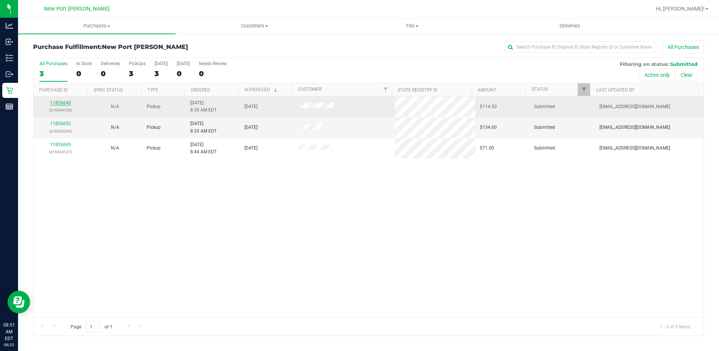
click at [66, 102] on link "11826640" at bounding box center [60, 102] width 21 height 5
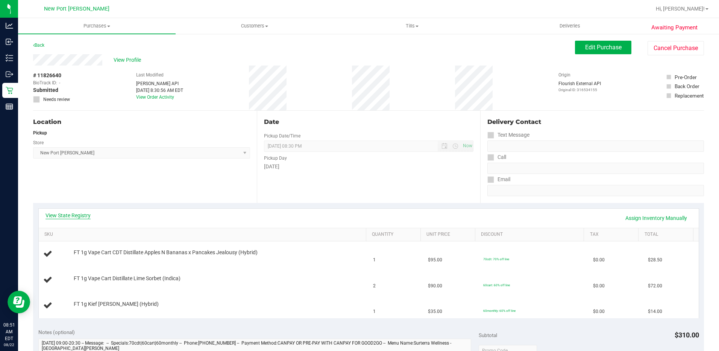
click at [68, 213] on link "View State Registry" at bounding box center [68, 215] width 45 height 8
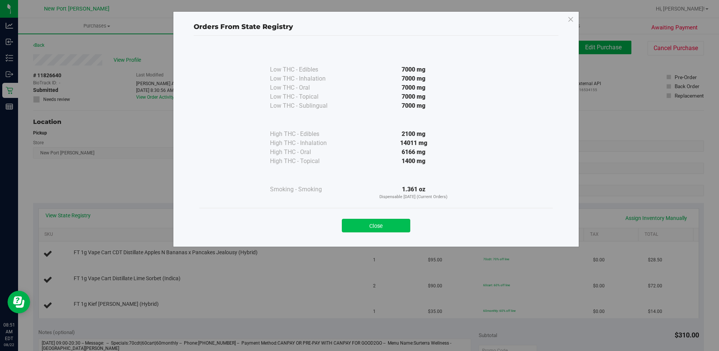
click at [371, 227] on button "Close" at bounding box center [376, 226] width 68 height 14
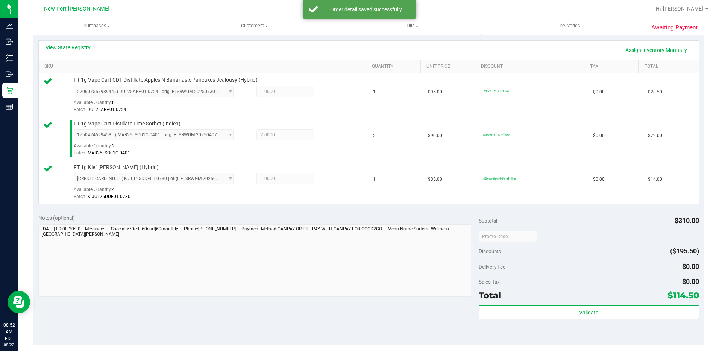
scroll to position [226, 0]
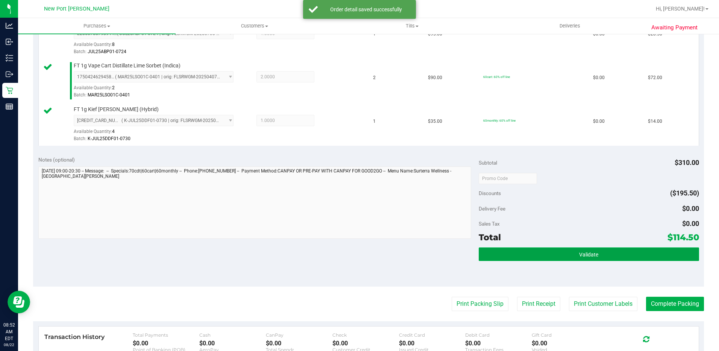
click at [585, 254] on span "Validate" at bounding box center [588, 254] width 19 height 6
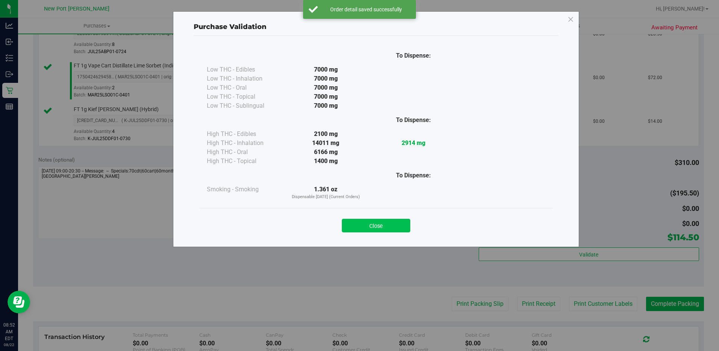
click at [385, 222] on button "Close" at bounding box center [376, 226] width 68 height 14
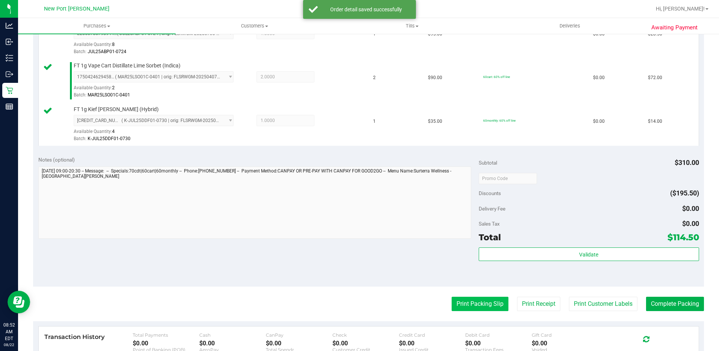
click at [472, 300] on button "Print Packing Slip" at bounding box center [480, 303] width 57 height 14
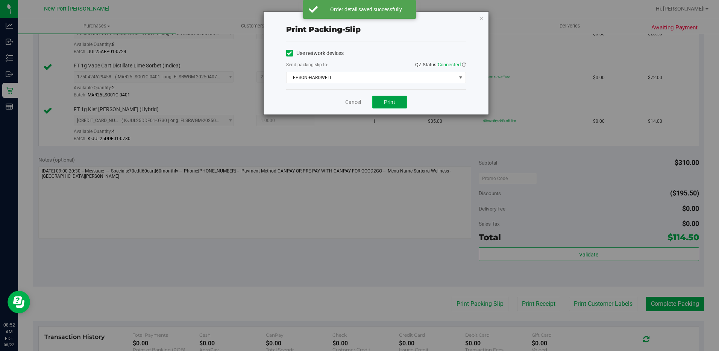
click at [390, 105] on button "Print" at bounding box center [389, 102] width 35 height 13
click at [352, 103] on link "Cancel" at bounding box center [353, 102] width 16 height 8
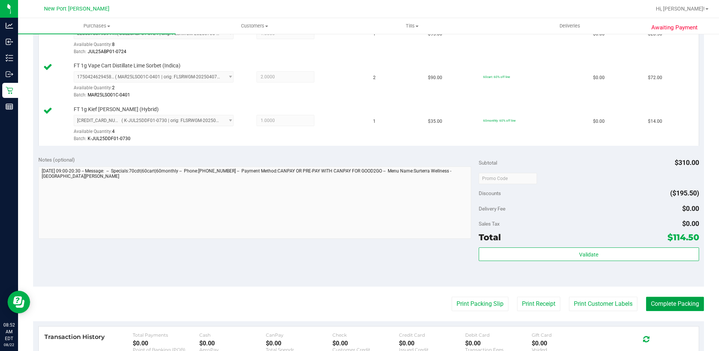
click at [659, 303] on button "Complete Packing" at bounding box center [675, 303] width 58 height 14
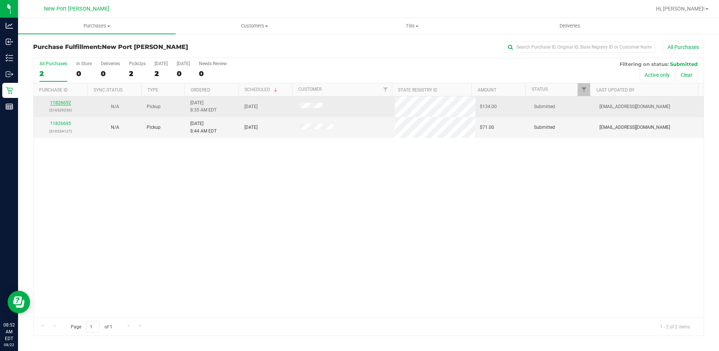
click at [61, 101] on link "11826652" at bounding box center [60, 102] width 21 height 5
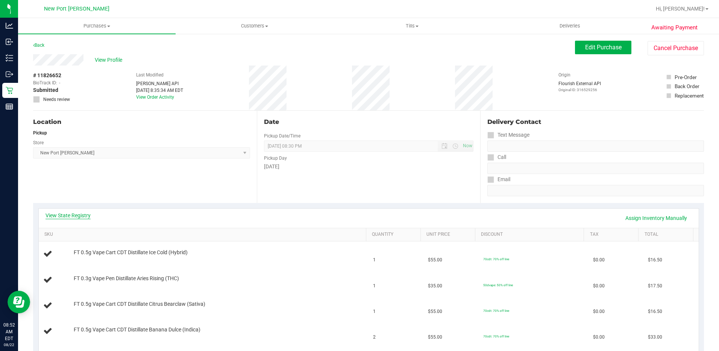
click at [77, 214] on link "View State Registry" at bounding box center [68, 215] width 45 height 8
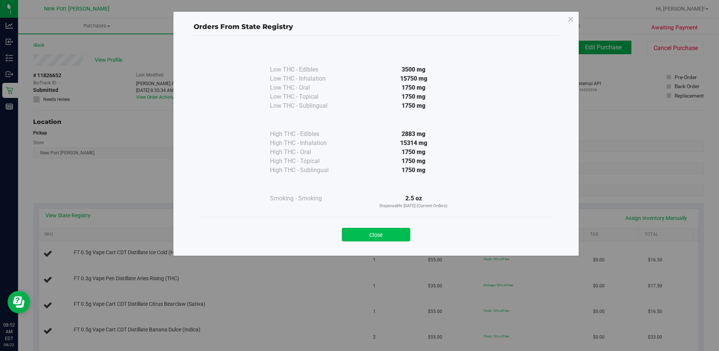
click at [359, 235] on button "Close" at bounding box center [376, 235] width 68 height 14
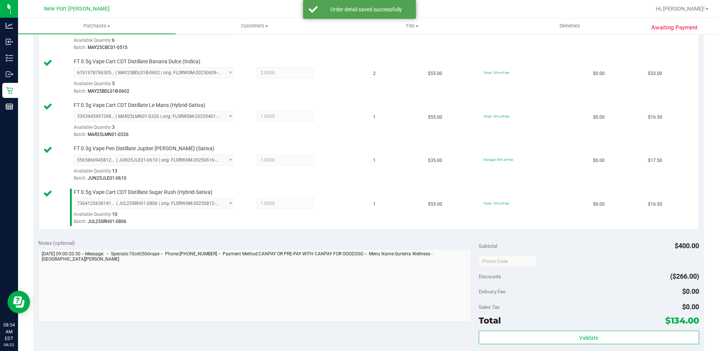
scroll to position [376, 0]
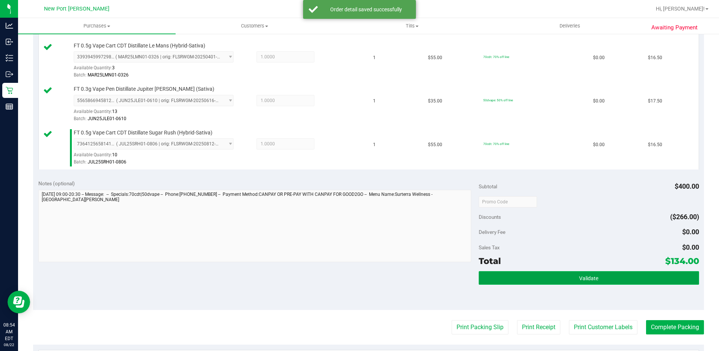
click at [588, 279] on span "Validate" at bounding box center [588, 278] width 19 height 6
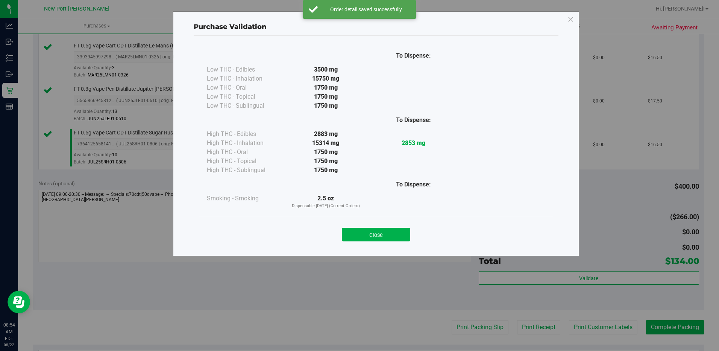
click at [375, 234] on button "Close" at bounding box center [376, 235] width 68 height 14
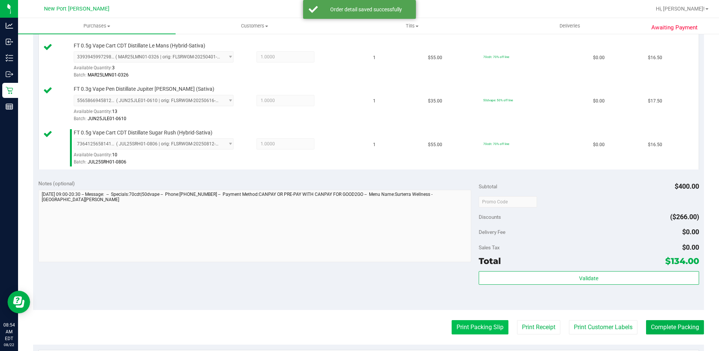
click at [465, 329] on button "Print Packing Slip" at bounding box center [480, 327] width 57 height 14
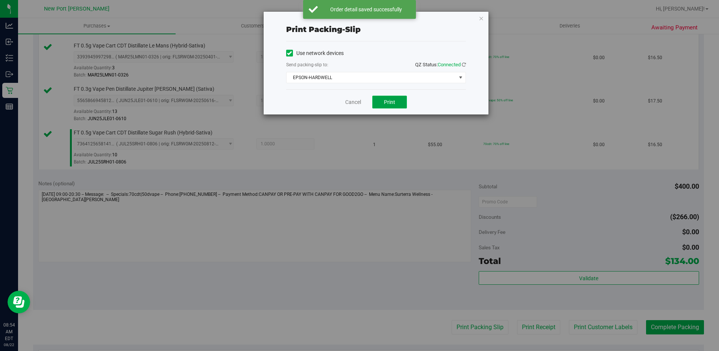
drag, startPoint x: 391, startPoint y: 105, endPoint x: 390, endPoint y: 98, distance: 7.3
click at [390, 99] on button "Print" at bounding box center [389, 102] width 35 height 13
drag, startPoint x: 348, startPoint y: 102, endPoint x: 351, endPoint y: 106, distance: 5.1
click at [348, 102] on link "Cancel" at bounding box center [353, 102] width 16 height 8
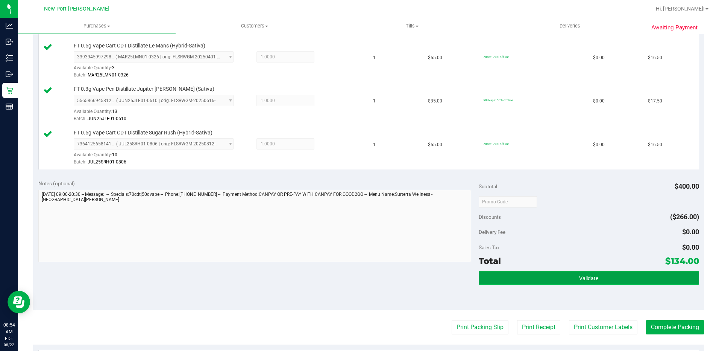
click at [568, 275] on button "Validate" at bounding box center [589, 278] width 220 height 14
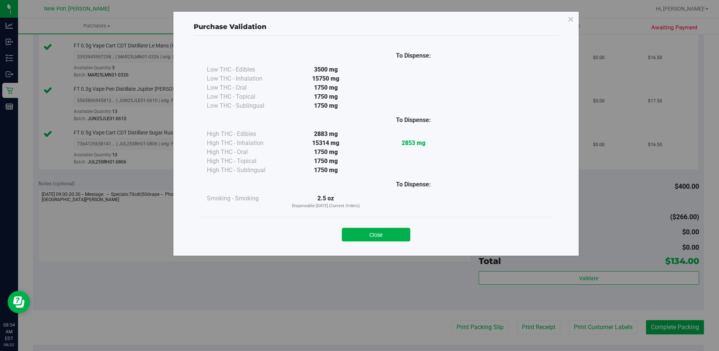
drag, startPoint x: 383, startPoint y: 233, endPoint x: 614, endPoint y: 306, distance: 241.9
click at [384, 233] on button "Close" at bounding box center [376, 235] width 68 height 14
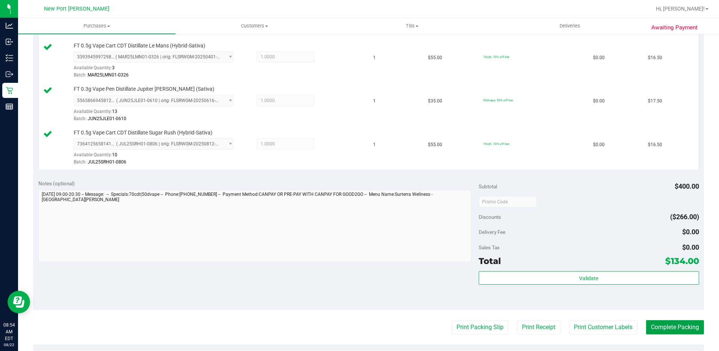
click at [668, 332] on button "Complete Packing" at bounding box center [675, 327] width 58 height 14
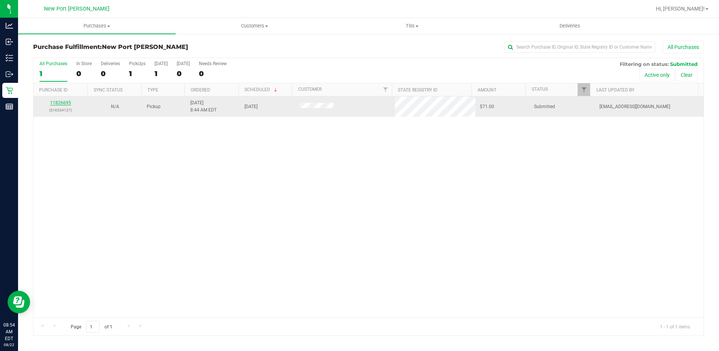
click at [65, 102] on link "11826695" at bounding box center [60, 102] width 21 height 5
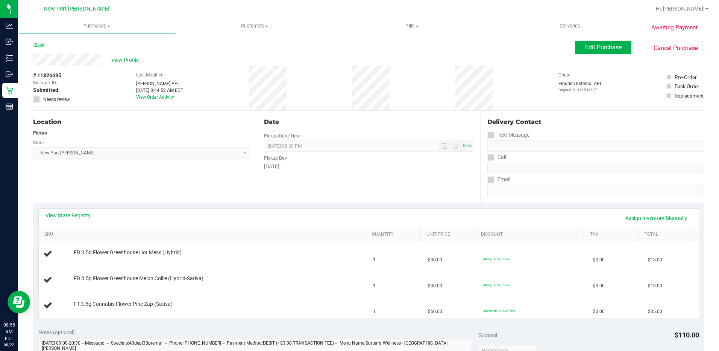
click at [72, 214] on link "View State Registry" at bounding box center [68, 215] width 45 height 8
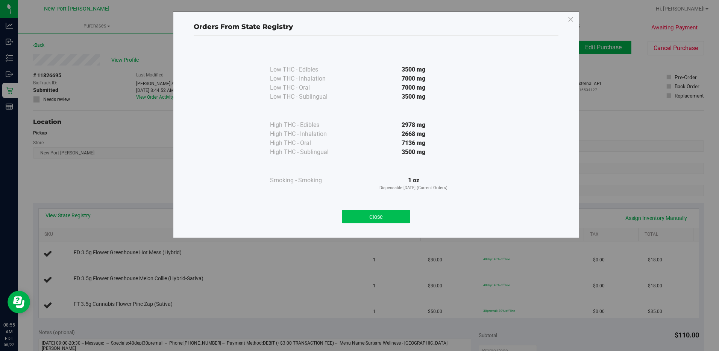
click at [371, 216] on button "Close" at bounding box center [376, 217] width 68 height 14
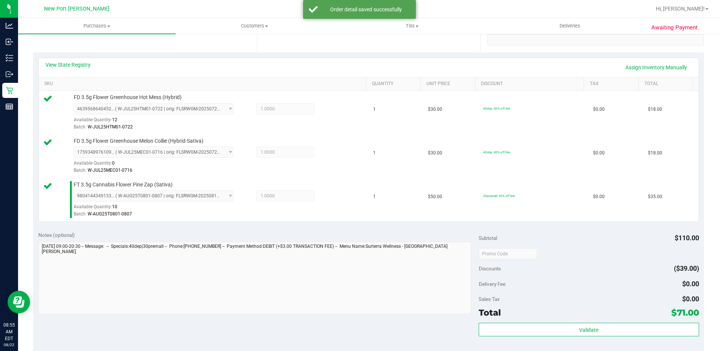
scroll to position [263, 0]
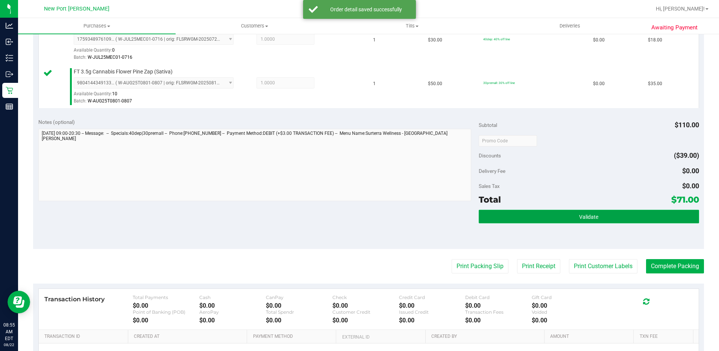
click at [588, 216] on span "Validate" at bounding box center [588, 217] width 19 height 6
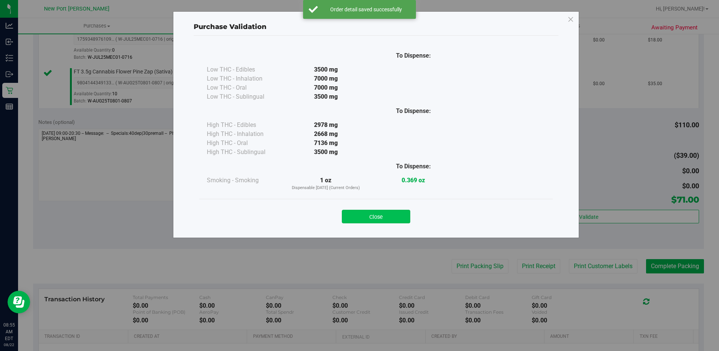
click at [379, 215] on button "Close" at bounding box center [376, 217] width 68 height 14
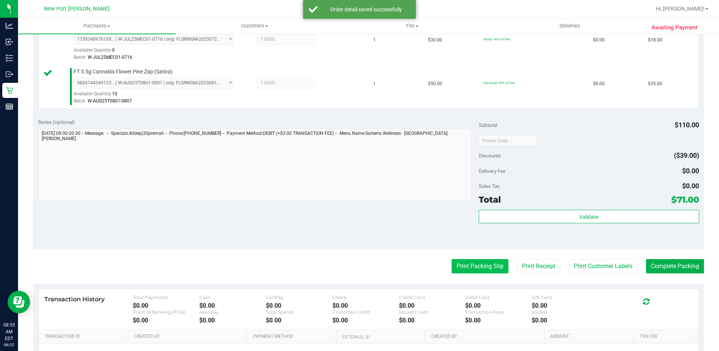
click at [465, 264] on button "Print Packing Slip" at bounding box center [480, 266] width 57 height 14
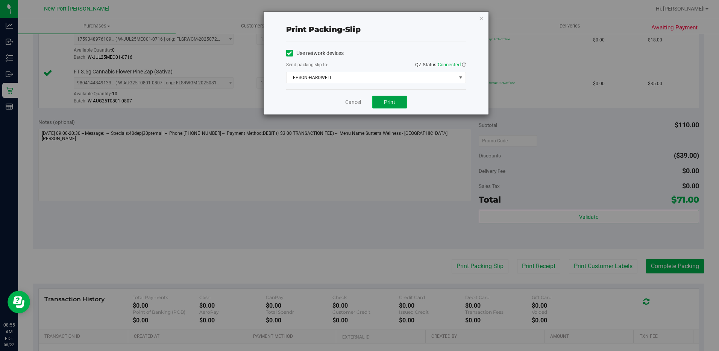
click at [387, 98] on button "Print" at bounding box center [389, 102] width 35 height 13
click at [350, 102] on link "Cancel" at bounding box center [353, 102] width 16 height 8
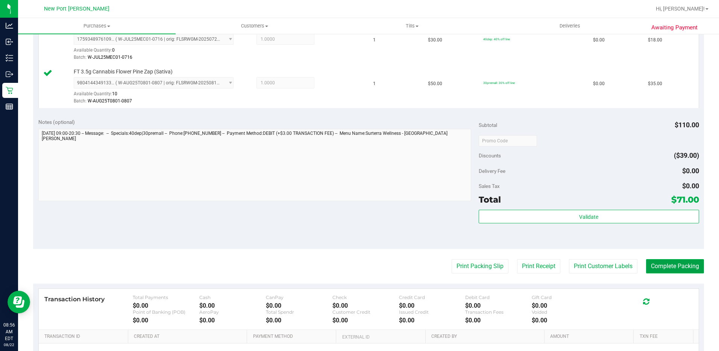
click at [667, 264] on button "Complete Packing" at bounding box center [675, 266] width 58 height 14
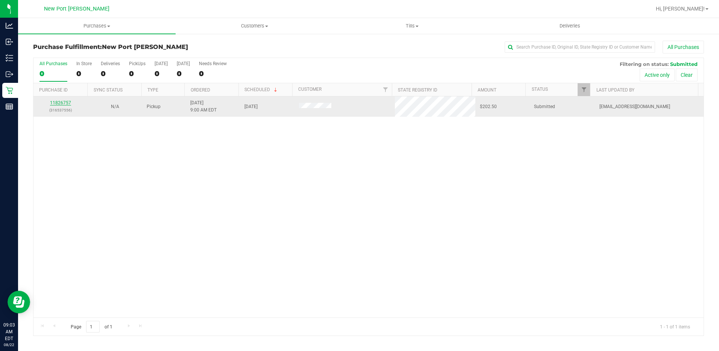
click at [61, 103] on link "11826757" at bounding box center [60, 102] width 21 height 5
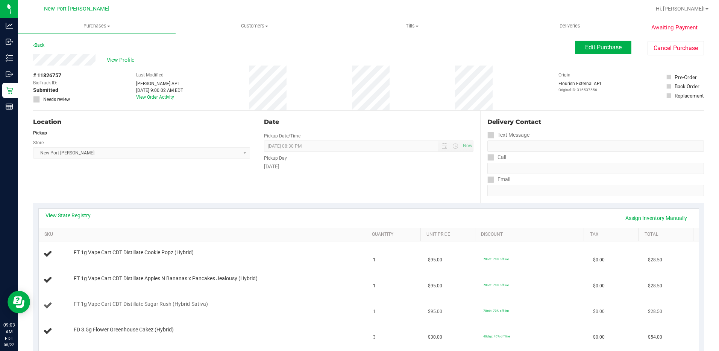
scroll to position [113, 0]
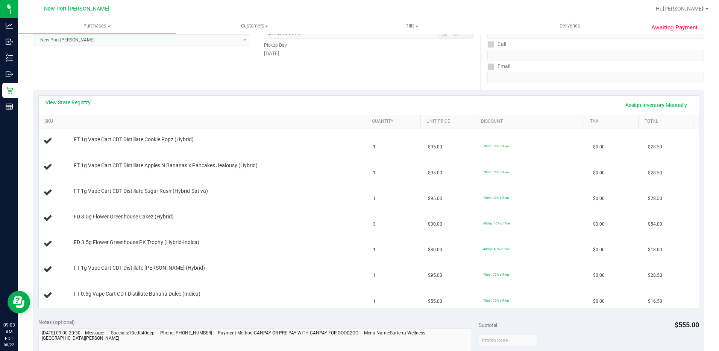
click at [77, 103] on link "View State Registry" at bounding box center [68, 103] width 45 height 8
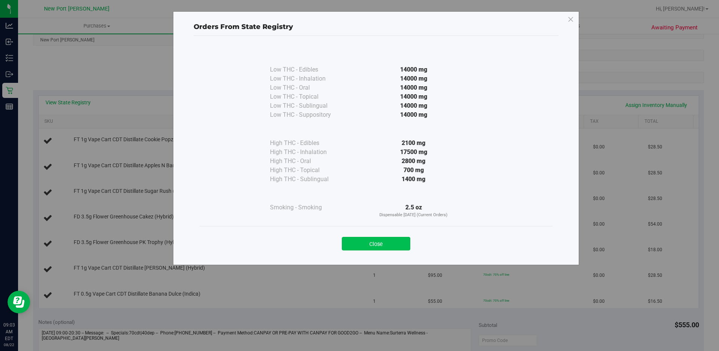
click at [391, 242] on button "Close" at bounding box center [376, 244] width 68 height 14
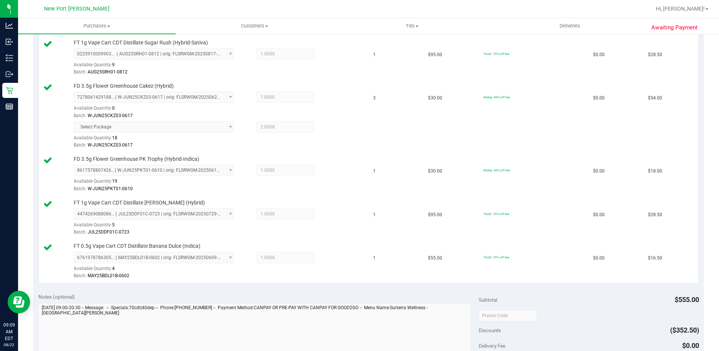
scroll to position [376, 0]
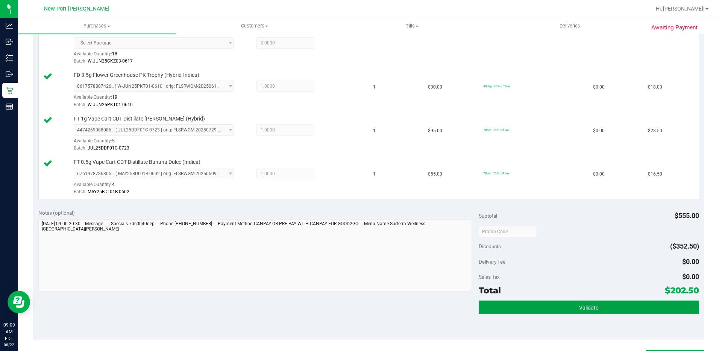
click at [600, 311] on button "Validate" at bounding box center [589, 307] width 220 height 14
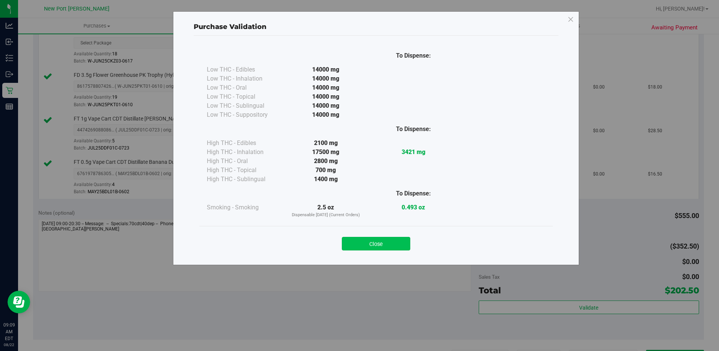
click at [387, 243] on button "Close" at bounding box center [376, 244] width 68 height 14
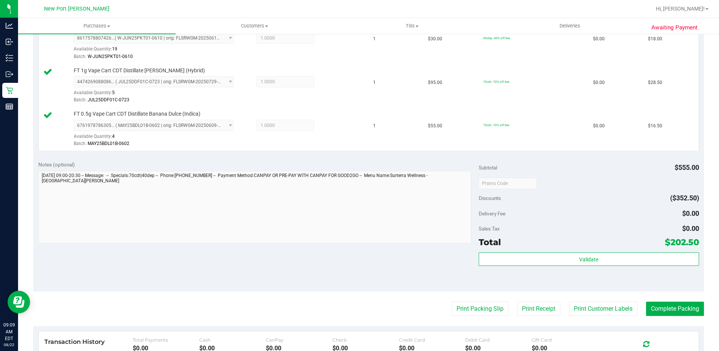
scroll to position [489, 0]
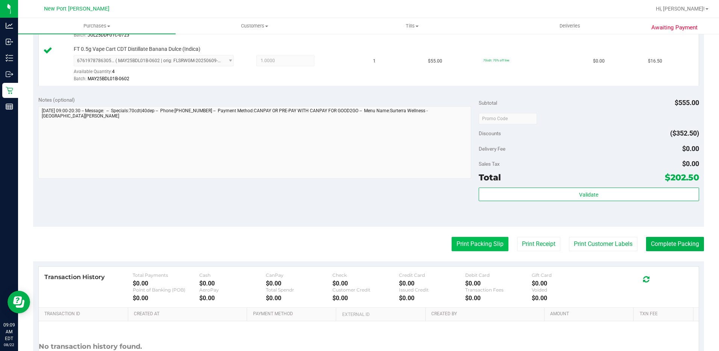
click at [464, 245] on button "Print Packing Slip" at bounding box center [480, 244] width 57 height 14
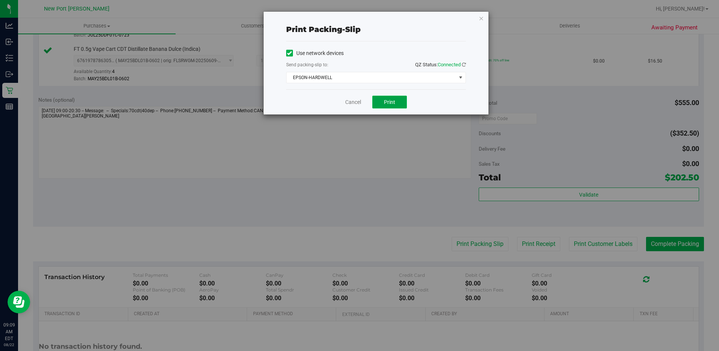
click at [393, 103] on span "Print" at bounding box center [389, 102] width 11 height 6
click at [351, 97] on div "Cancel Print" at bounding box center [376, 101] width 180 height 25
click at [352, 100] on link "Cancel" at bounding box center [353, 102] width 16 height 8
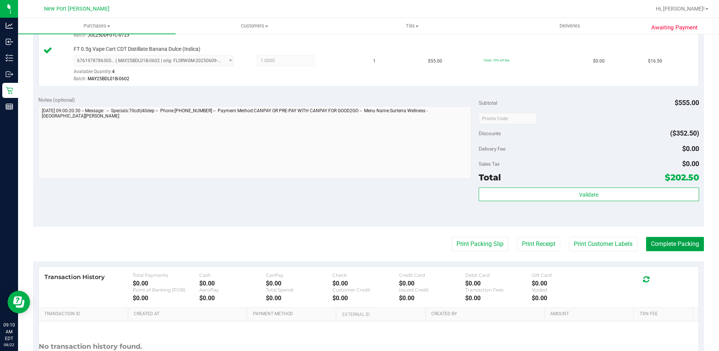
click at [660, 241] on button "Complete Packing" at bounding box center [675, 244] width 58 height 14
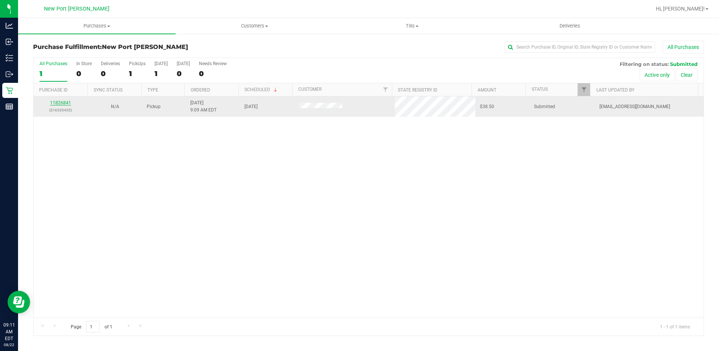
click at [60, 104] on link "11826841" at bounding box center [60, 102] width 21 height 5
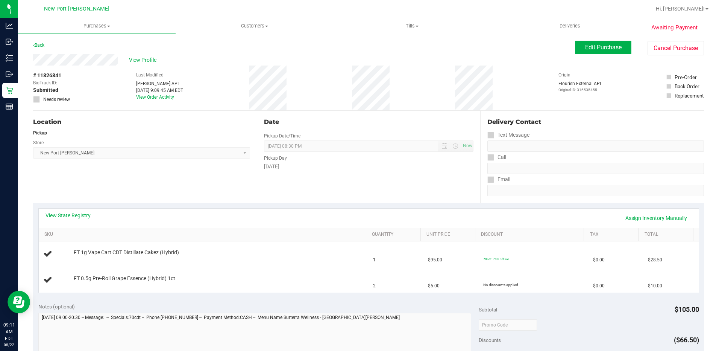
click at [65, 216] on link "View State Registry" at bounding box center [68, 215] width 45 height 8
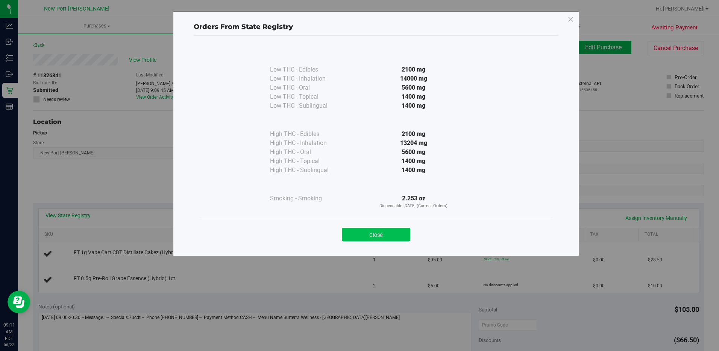
click at [373, 234] on button "Close" at bounding box center [376, 235] width 68 height 14
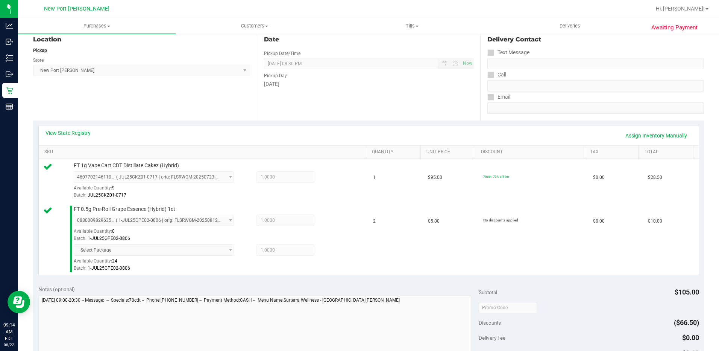
scroll to position [150, 0]
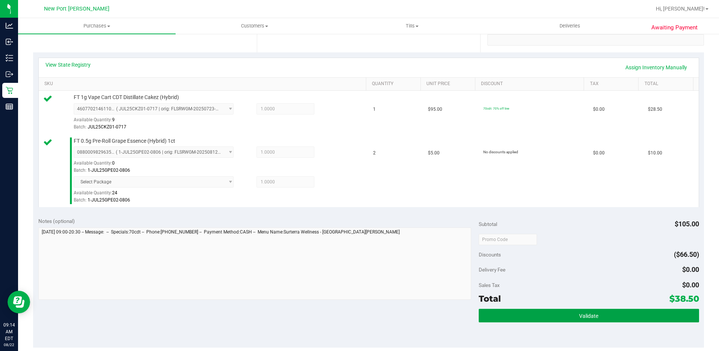
drag, startPoint x: 573, startPoint y: 318, endPoint x: 567, endPoint y: 296, distance: 23.3
click at [573, 318] on button "Validate" at bounding box center [589, 315] width 220 height 14
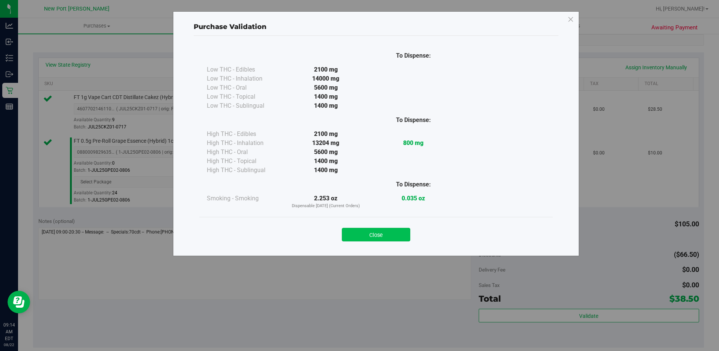
click at [384, 230] on button "Close" at bounding box center [376, 235] width 68 height 14
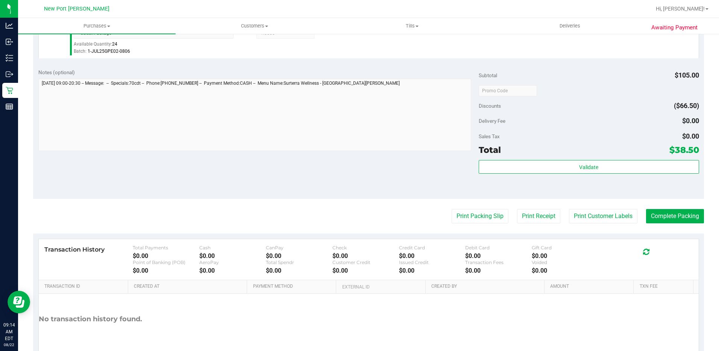
scroll to position [301, 0]
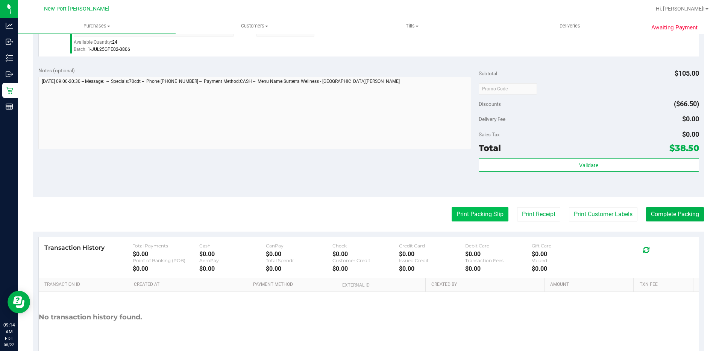
click at [471, 212] on button "Print Packing Slip" at bounding box center [480, 214] width 57 height 14
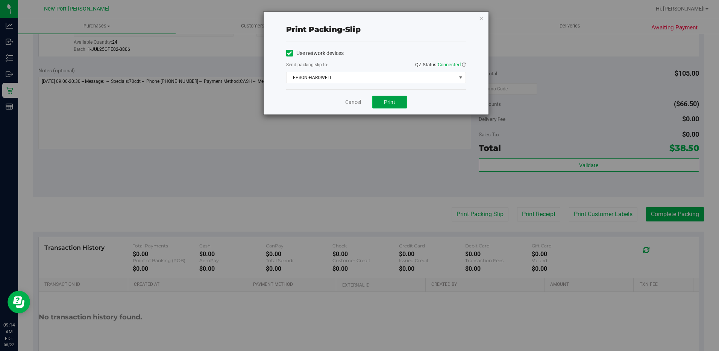
click at [388, 100] on span "Print" at bounding box center [389, 102] width 11 height 6
click at [349, 102] on link "Cancel" at bounding box center [353, 102] width 16 height 8
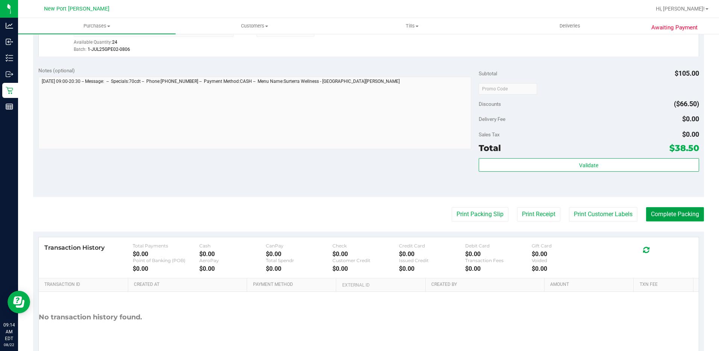
click at [668, 214] on button "Complete Packing" at bounding box center [675, 214] width 58 height 14
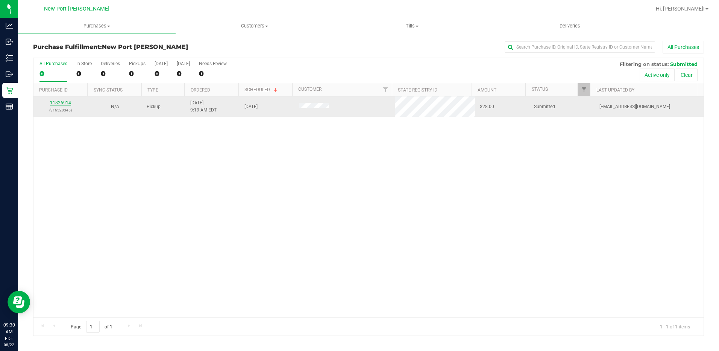
click at [58, 100] on div "11826914 (316520345)" at bounding box center [61, 106] width 46 height 14
click at [58, 101] on link "11826914" at bounding box center [60, 102] width 21 height 5
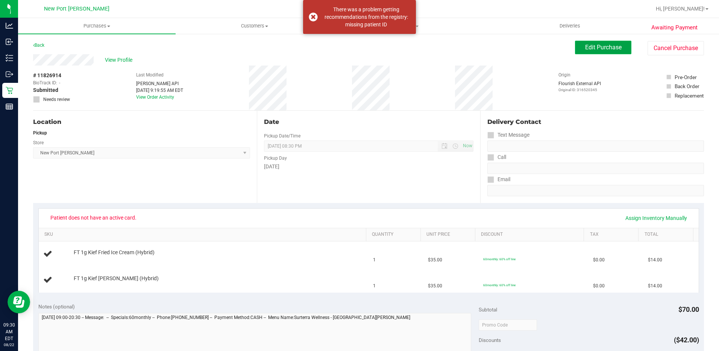
click at [586, 44] on span "Edit Purchase" at bounding box center [603, 47] width 36 height 7
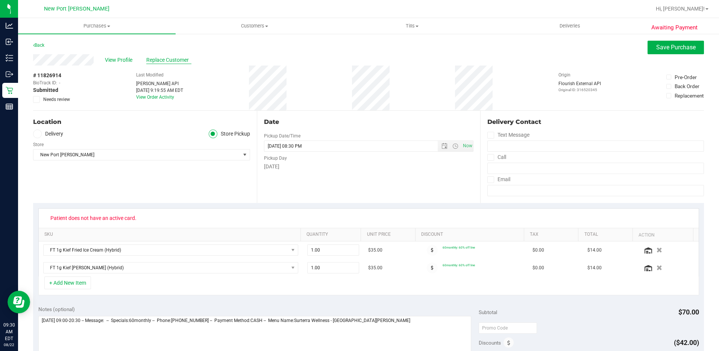
click at [155, 62] on span "Replace Customer" at bounding box center [168, 60] width 45 height 8
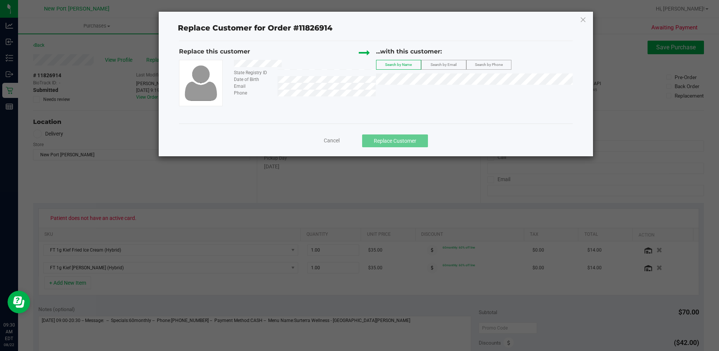
click at [437, 65] on span "Search by Email" at bounding box center [444, 64] width 26 height 4
click at [429, 92] on span "(bowler772011@gmail.com)" at bounding box center [467, 93] width 87 height 6
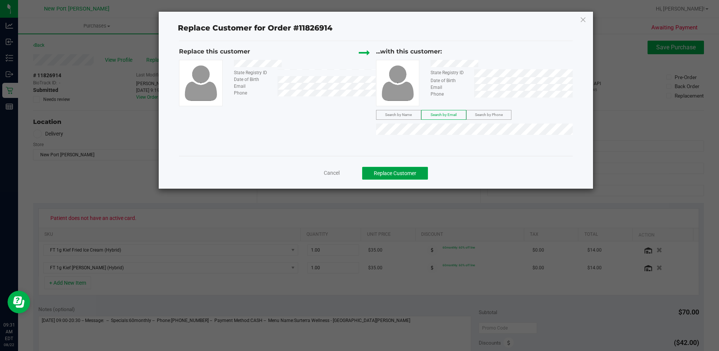
click at [403, 172] on button "Replace Customer" at bounding box center [395, 173] width 66 height 13
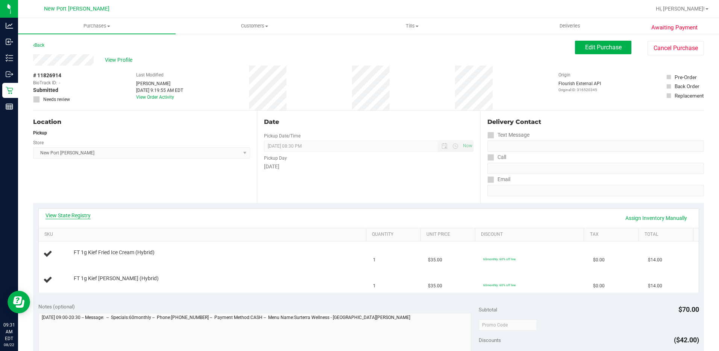
click at [61, 216] on link "View State Registry" at bounding box center [68, 215] width 45 height 8
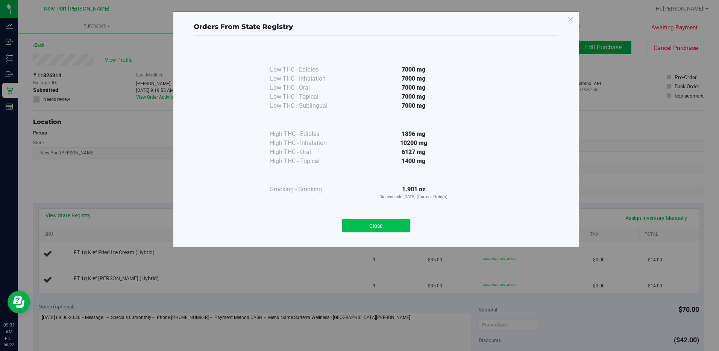
click at [369, 226] on button "Close" at bounding box center [376, 226] width 68 height 14
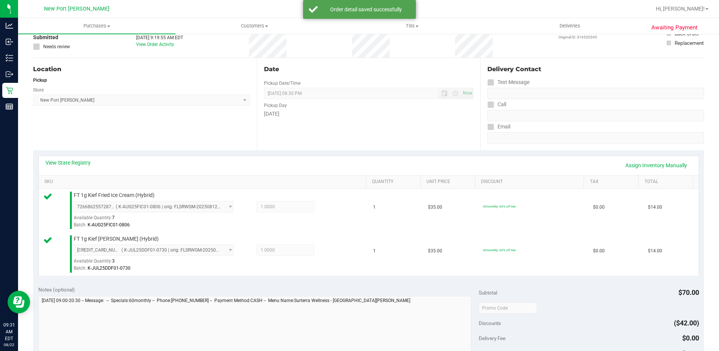
scroll to position [150, 0]
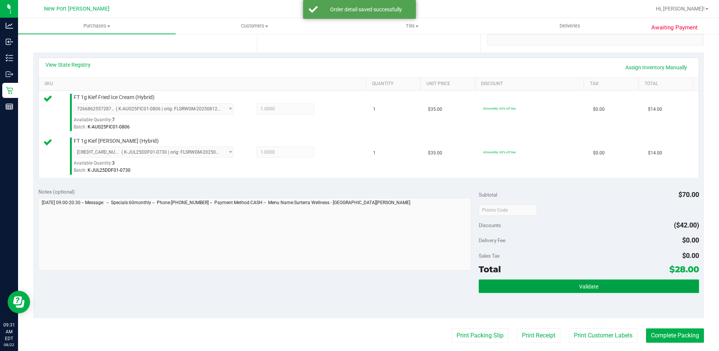
click at [579, 284] on span "Validate" at bounding box center [588, 286] width 19 height 6
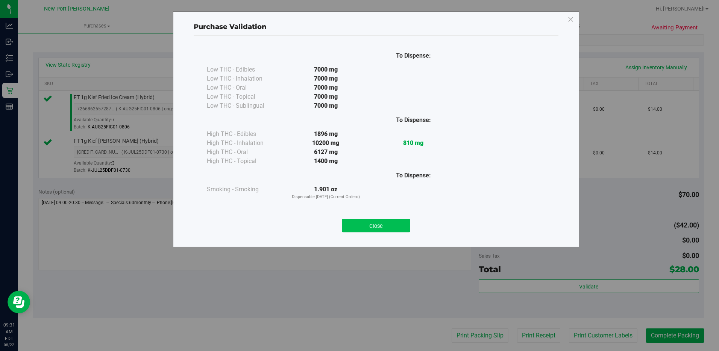
click at [367, 222] on button "Close" at bounding box center [376, 226] width 68 height 14
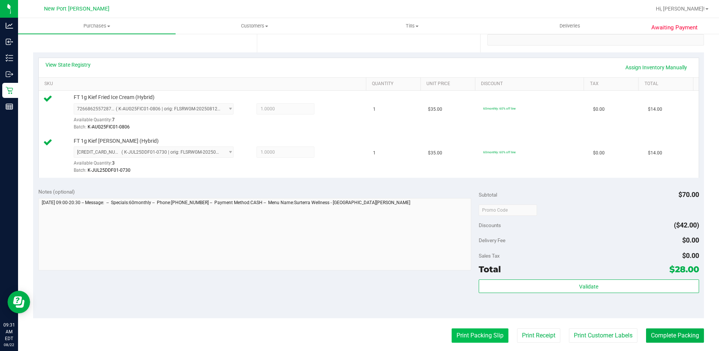
click at [464, 336] on button "Print Packing Slip" at bounding box center [480, 335] width 57 height 14
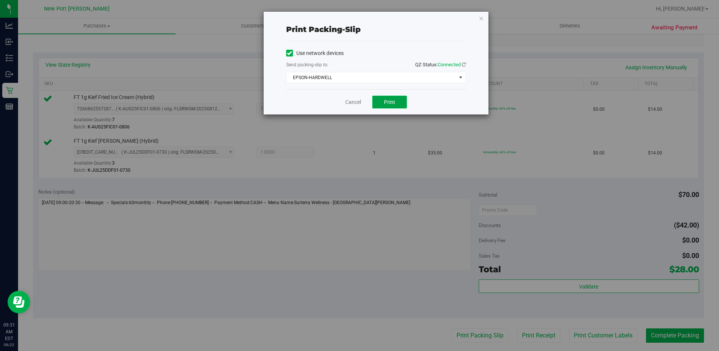
click at [389, 102] on span "Print" at bounding box center [389, 102] width 11 height 6
click at [356, 98] on link "Cancel" at bounding box center [353, 102] width 16 height 8
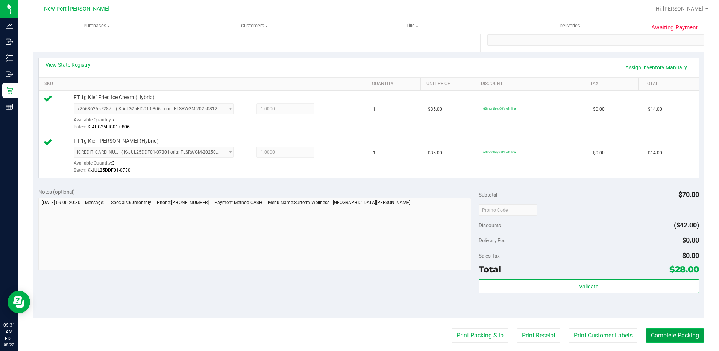
click at [652, 329] on button "Complete Packing" at bounding box center [675, 335] width 58 height 14
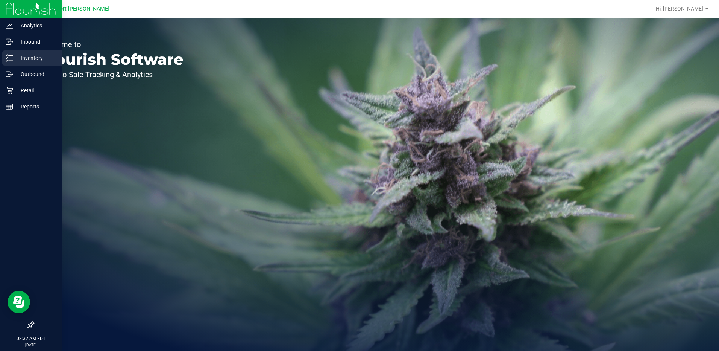
click at [26, 60] on p "Inventory" at bounding box center [35, 57] width 45 height 9
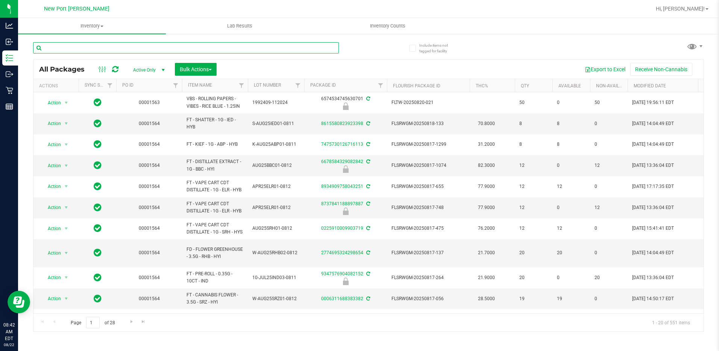
drag, startPoint x: 71, startPoint y: 48, endPoint x: 70, endPoint y: 42, distance: 5.7
click at [71, 47] on input "text" at bounding box center [186, 47] width 306 height 11
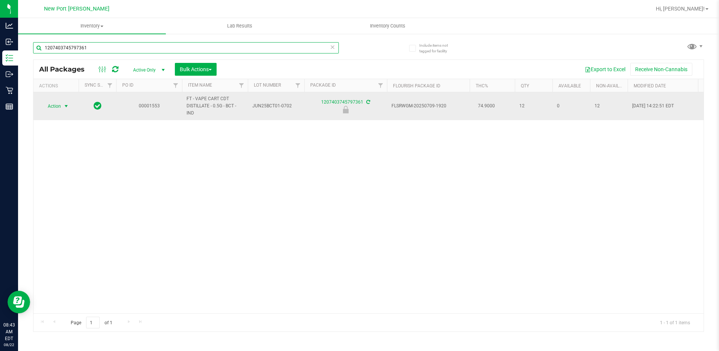
type input "1207403745797361"
click at [65, 105] on span "select" at bounding box center [66, 106] width 6 height 6
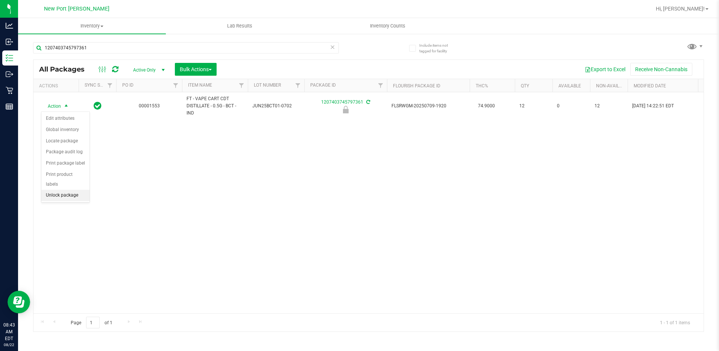
click at [56, 190] on li "Unlock package" at bounding box center [65, 195] width 48 height 11
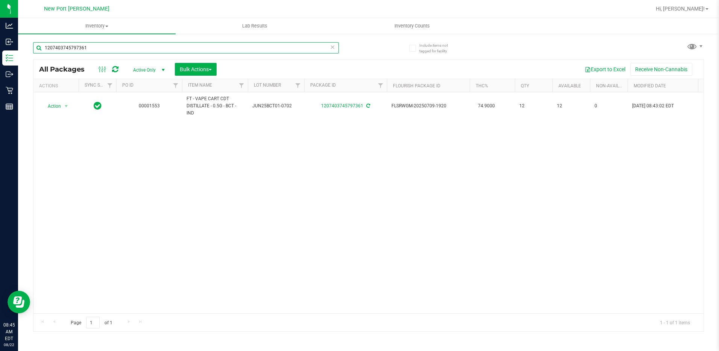
click at [97, 47] on input "1207403745797361" at bounding box center [186, 47] width 306 height 11
type input "1"
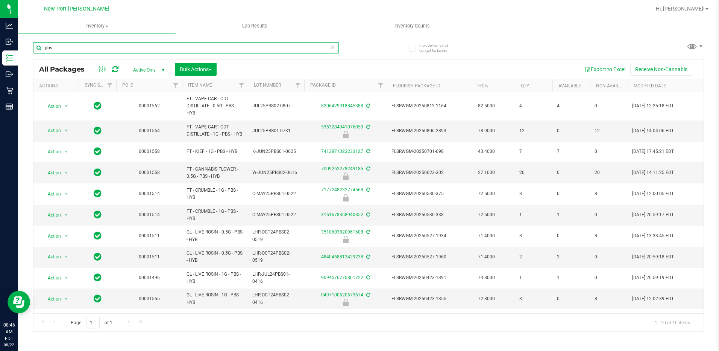
click at [84, 51] on input "pbs" at bounding box center [186, 47] width 306 height 11
type input "p"
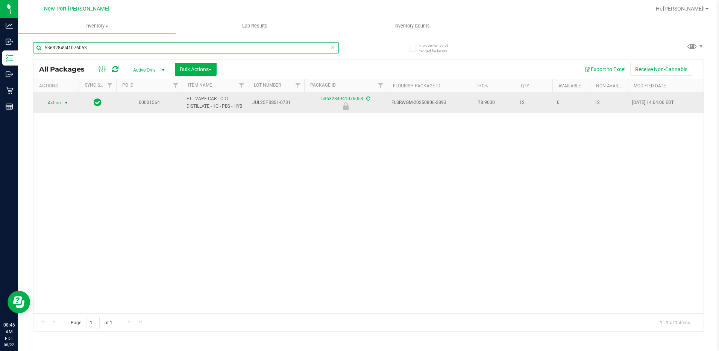
type input "5363284941076053"
click at [65, 103] on span "select" at bounding box center [66, 103] width 6 height 6
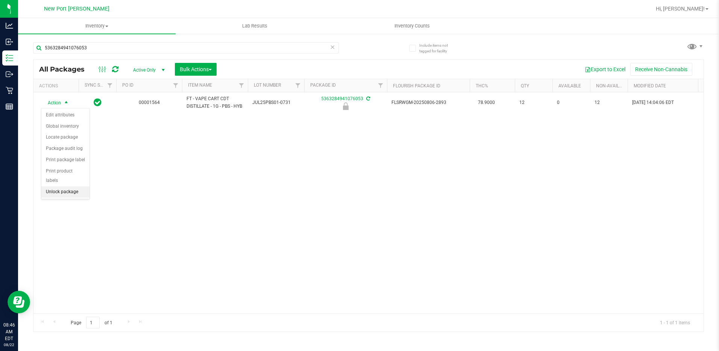
click at [62, 186] on li "Unlock package" at bounding box center [65, 191] width 48 height 11
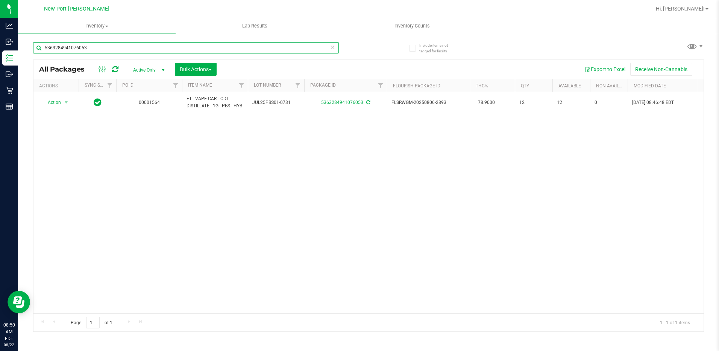
click at [106, 49] on input "5363284941076053" at bounding box center [186, 47] width 306 height 11
type input "5"
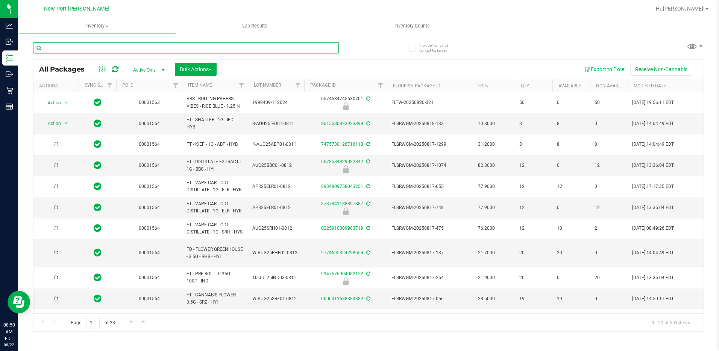
type input "[DATE]"
type input "g"
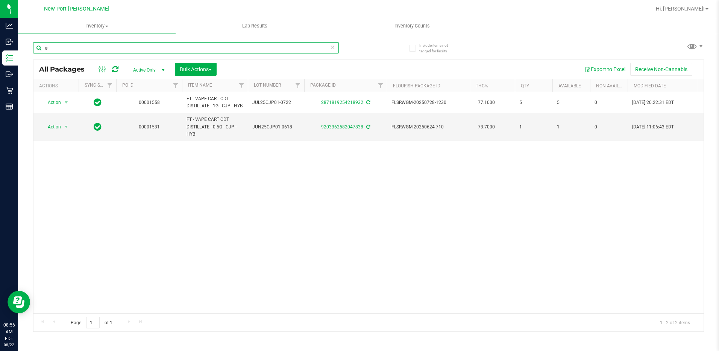
type input "g"
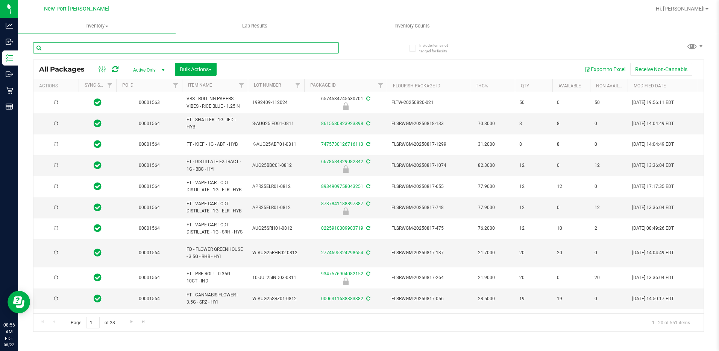
type input "[DATE]"
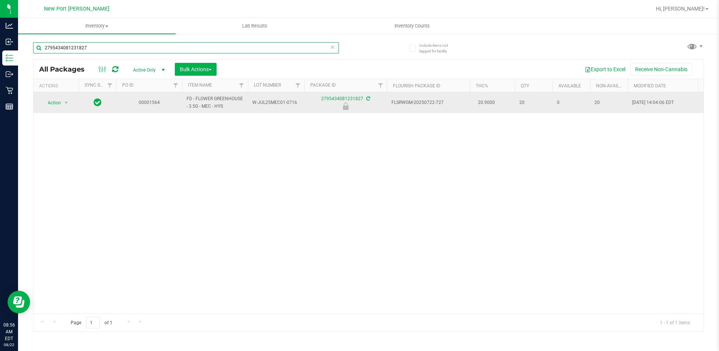
type input "2795434081231827"
click at [59, 104] on span "Action" at bounding box center [51, 102] width 20 height 11
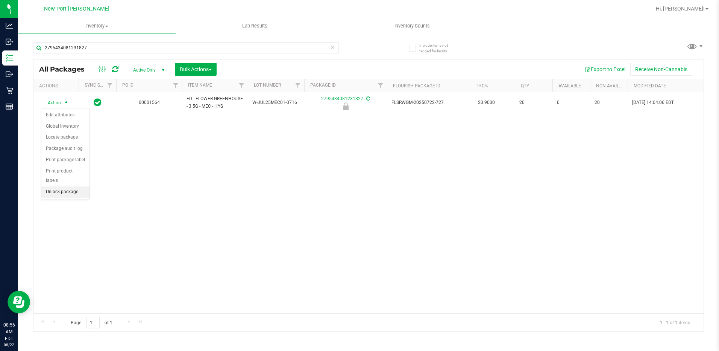
click at [60, 186] on li "Unlock package" at bounding box center [65, 191] width 48 height 11
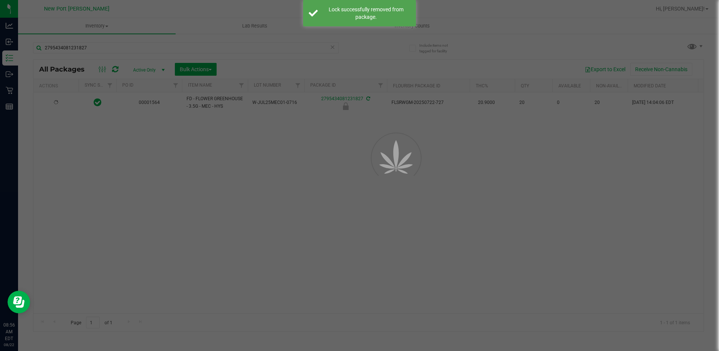
click at [225, 175] on div at bounding box center [359, 175] width 719 height 351
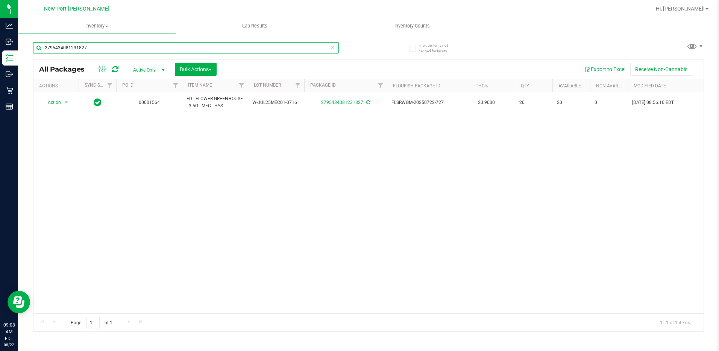
click at [123, 50] on input "2795434081231827" at bounding box center [186, 47] width 306 height 11
type input "2"
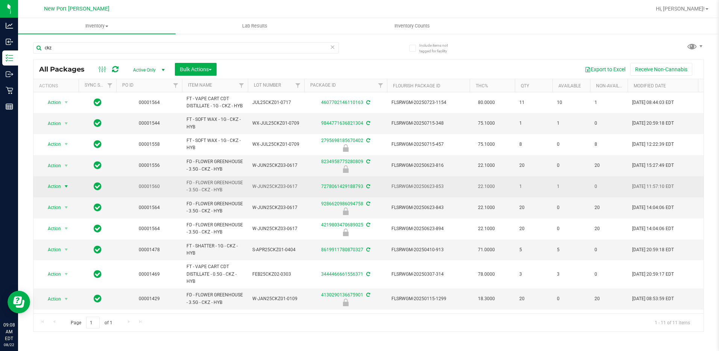
click at [65, 189] on span "select" at bounding box center [66, 186] width 6 height 6
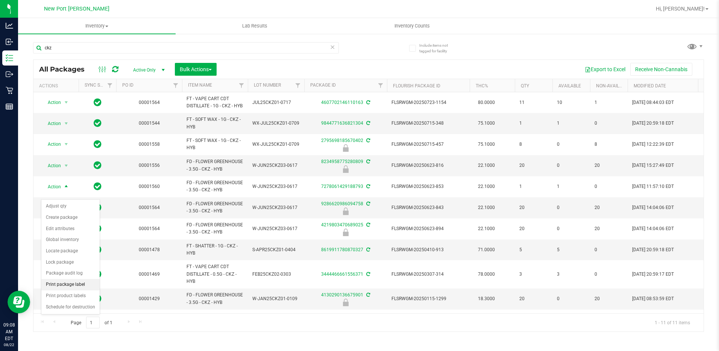
click at [63, 285] on li "Print package label" at bounding box center [70, 284] width 58 height 11
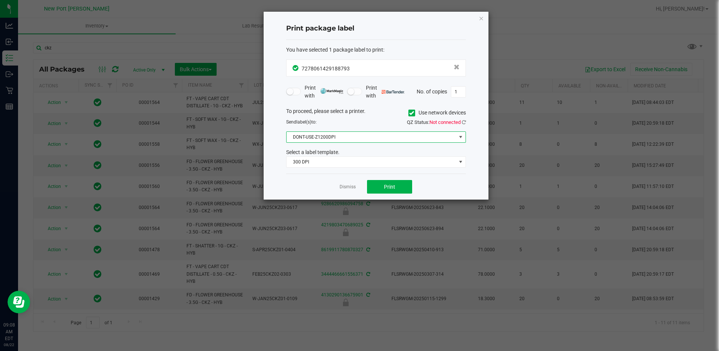
click at [460, 139] on span at bounding box center [461, 137] width 6 height 6
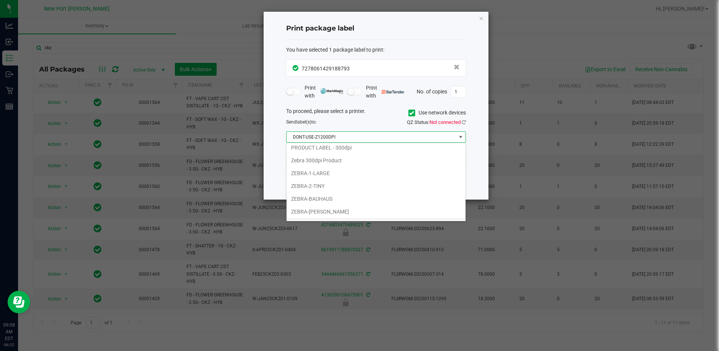
scroll to position [65, 0]
click at [323, 201] on li "ZEBRA-HARDWELL" at bounding box center [376, 200] width 179 height 13
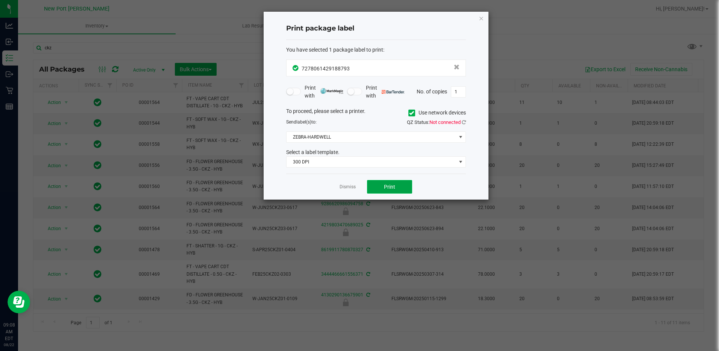
click at [400, 186] on button "Print" at bounding box center [389, 187] width 45 height 14
click at [347, 187] on link "Dismiss" at bounding box center [348, 187] width 16 height 6
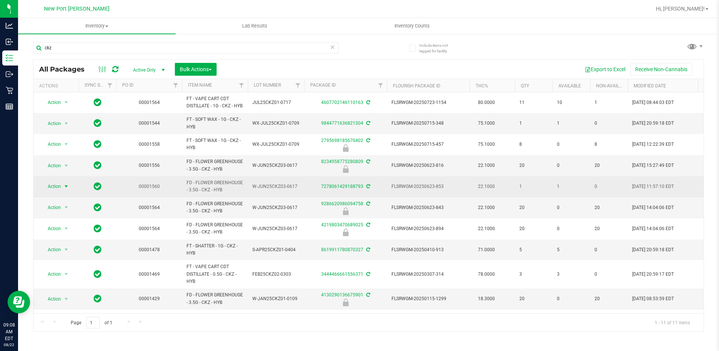
click at [67, 189] on span "select" at bounding box center [66, 186] width 6 height 6
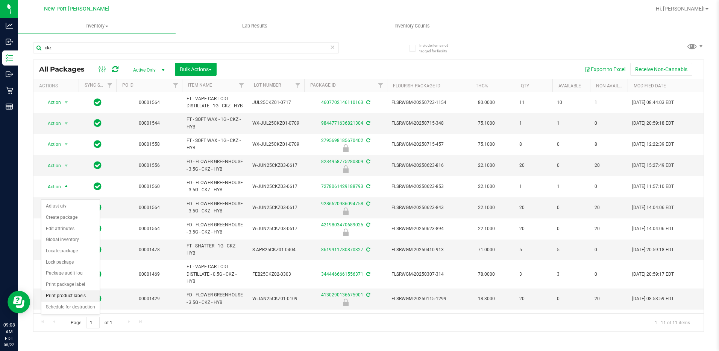
click at [62, 294] on li "Print product labels" at bounding box center [70, 295] width 58 height 11
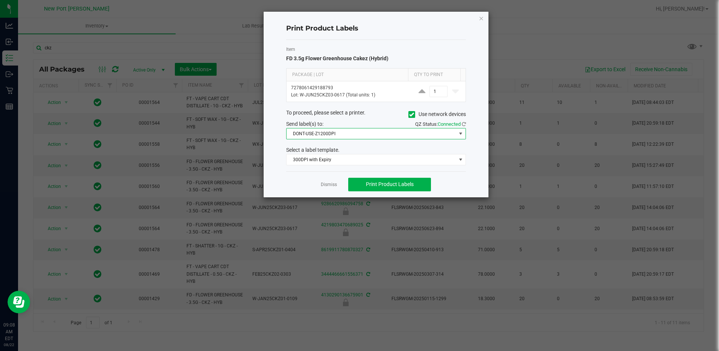
click at [459, 135] on span at bounding box center [461, 134] width 6 height 6
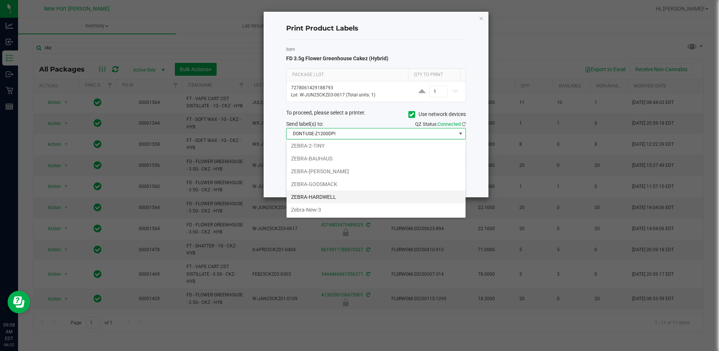
click at [309, 198] on li "ZEBRA-HARDWELL" at bounding box center [376, 196] width 179 height 13
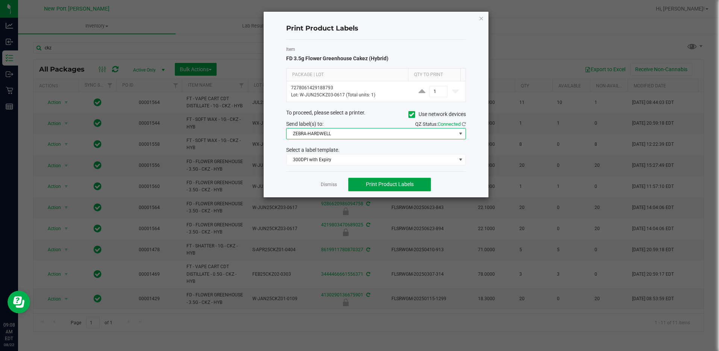
click at [389, 180] on button "Print Product Labels" at bounding box center [389, 185] width 83 height 14
click at [326, 182] on link "Dismiss" at bounding box center [329, 184] width 16 height 6
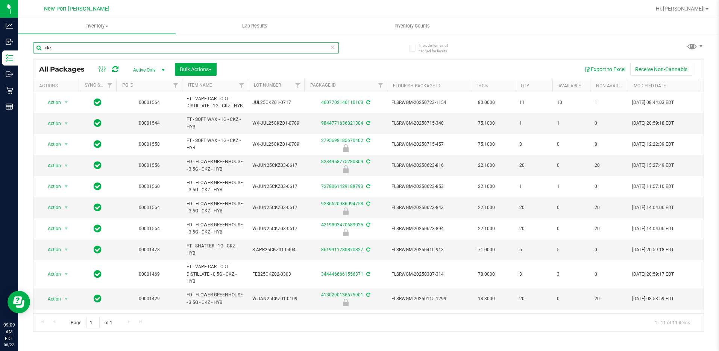
click at [93, 51] on input "ckz" at bounding box center [186, 47] width 306 height 11
type input "c"
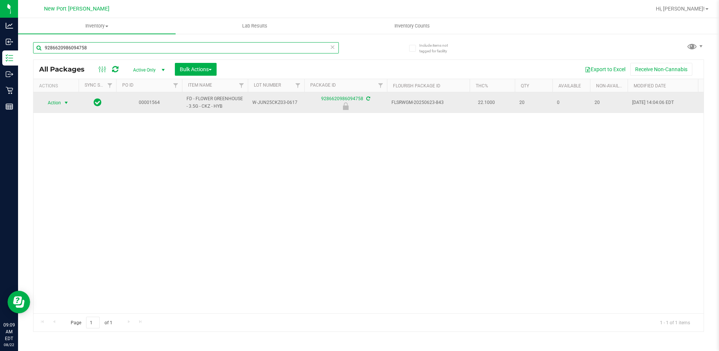
type input "9286620986094758"
click at [65, 100] on span "select" at bounding box center [66, 103] width 6 height 6
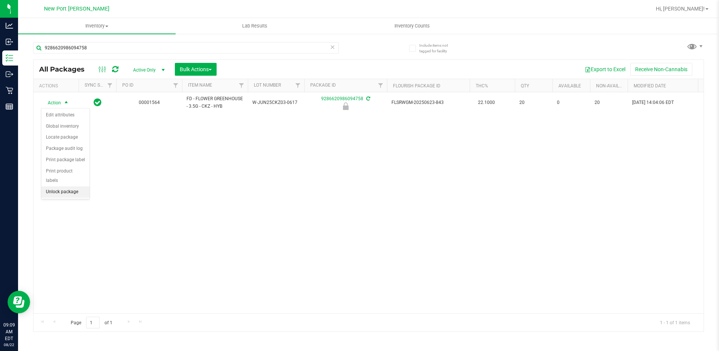
click at [57, 186] on li "Unlock package" at bounding box center [65, 191] width 48 height 11
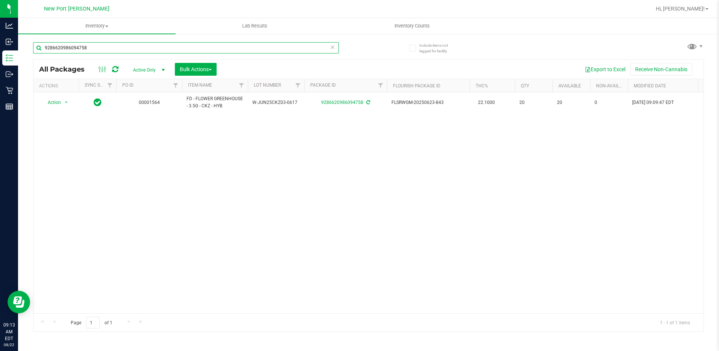
click at [102, 49] on input "9286620986094758" at bounding box center [186, 47] width 306 height 11
type input "9"
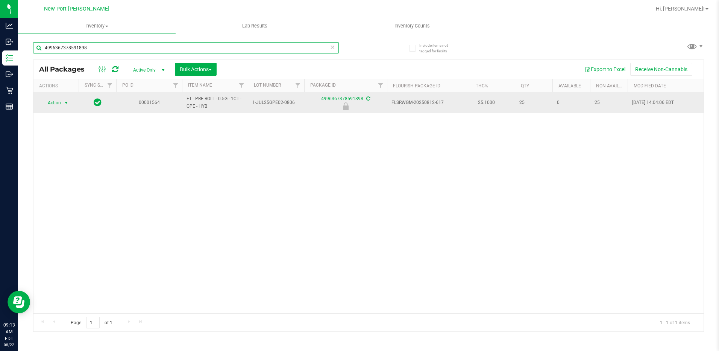
type input "4996367378591898"
click at [65, 104] on span "select" at bounding box center [66, 103] width 6 height 6
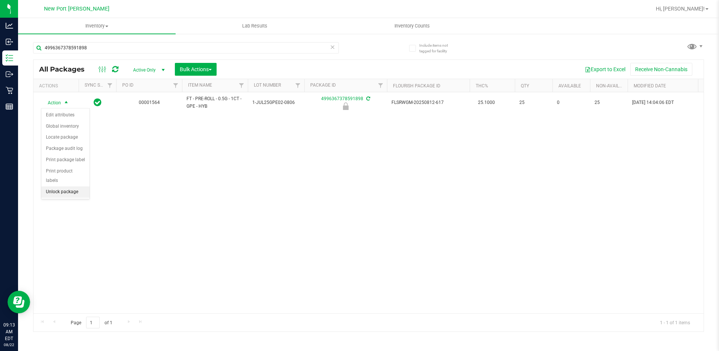
click at [63, 186] on li "Unlock package" at bounding box center [65, 191] width 48 height 11
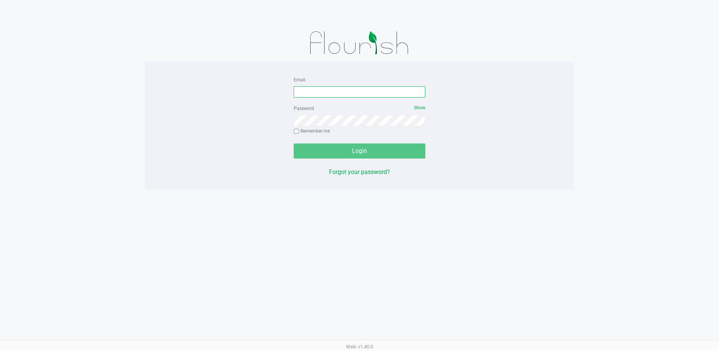
click at [311, 52] on div "Email Password Show Remember me Login Forgot your password?" at bounding box center [359, 107] width 429 height 166
type input "[EMAIL_ADDRESS][DOMAIN_NAME]"
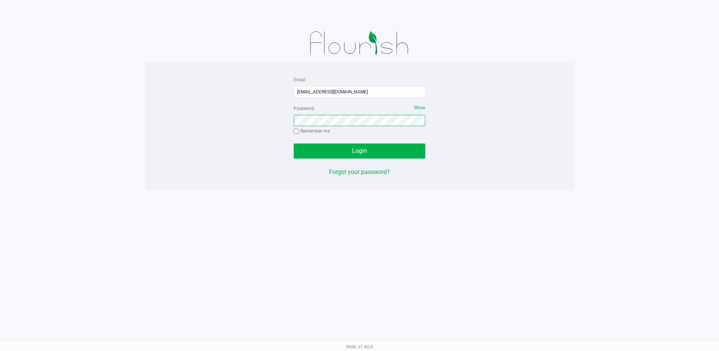
click at [294, 143] on button "Login" at bounding box center [360, 150] width 132 height 15
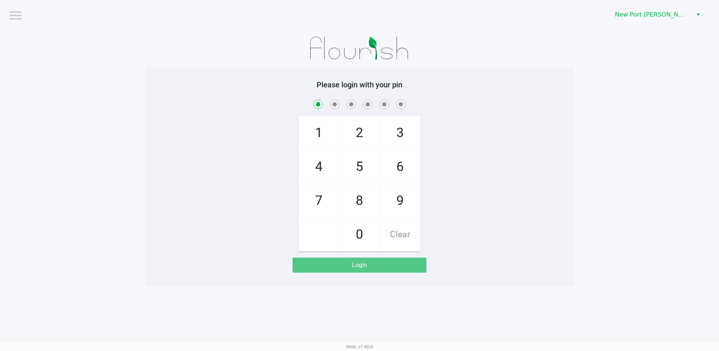
checkbox input "true"
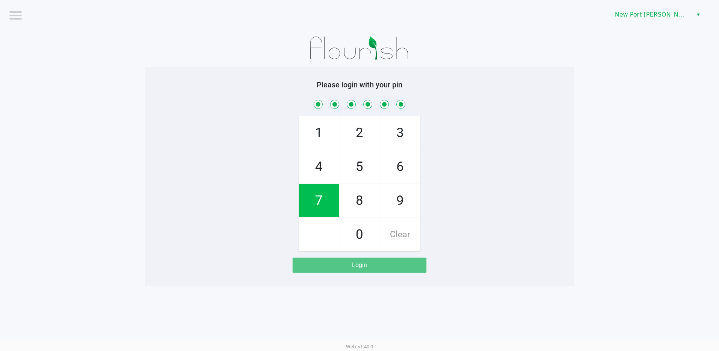
checkbox input "true"
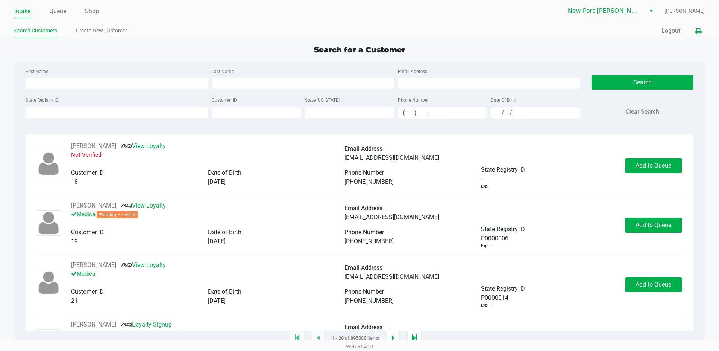
click at [696, 32] on icon at bounding box center [699, 31] width 6 height 5
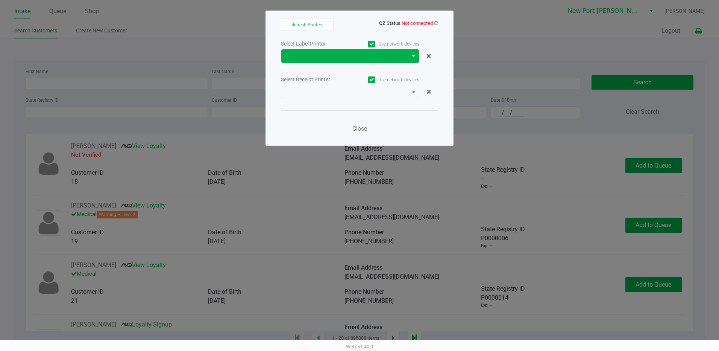
click at [411, 57] on span "Select" at bounding box center [414, 56] width 6 height 9
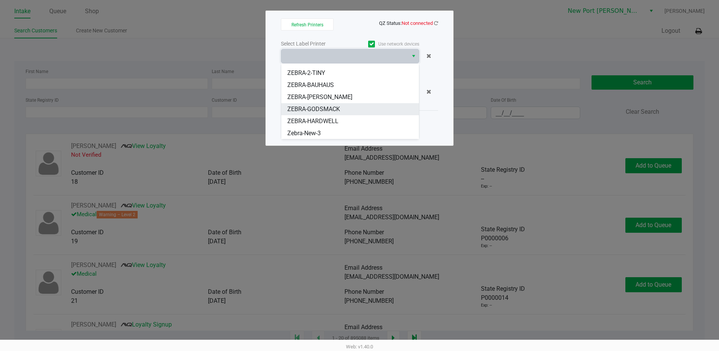
scroll to position [57, 0]
click at [311, 117] on span "ZEBRA-HARDWELL" at bounding box center [312, 120] width 51 height 9
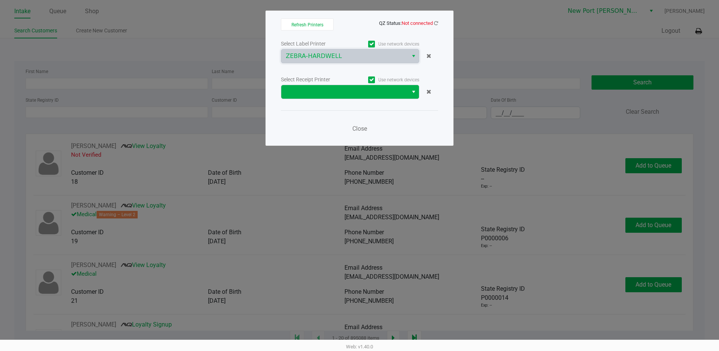
click at [411, 91] on span "Select" at bounding box center [414, 91] width 6 height 9
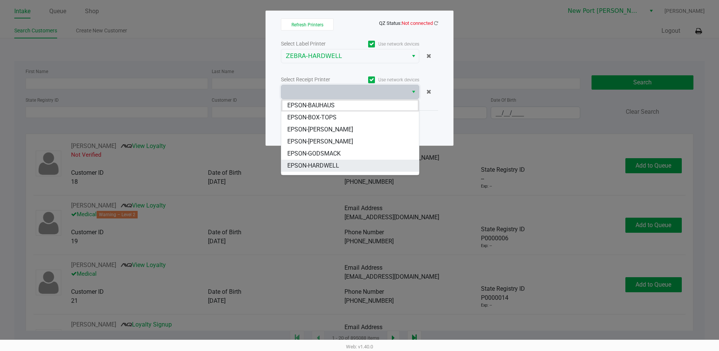
click at [315, 166] on span "EPSON-HARDWELL" at bounding box center [313, 165] width 52 height 9
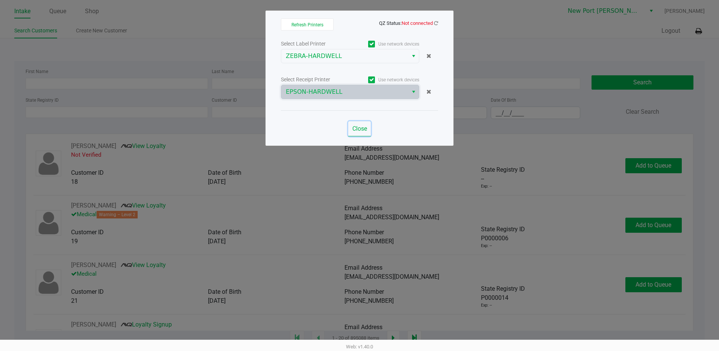
click at [359, 129] on span "Close" at bounding box center [360, 128] width 15 height 7
